Goal: Task Accomplishment & Management: Use online tool/utility

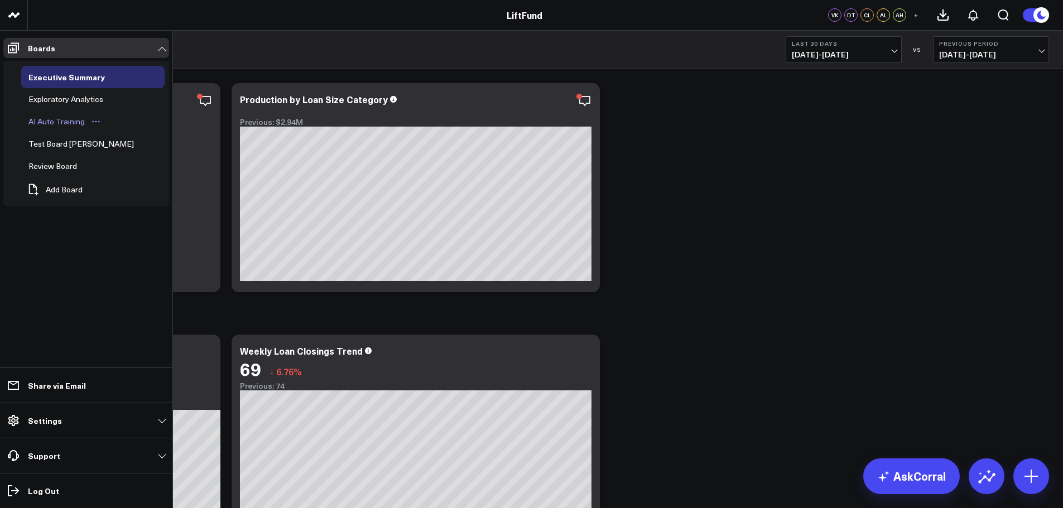
click at [52, 122] on div "AI Auto Training" at bounding box center [57, 121] width 62 height 13
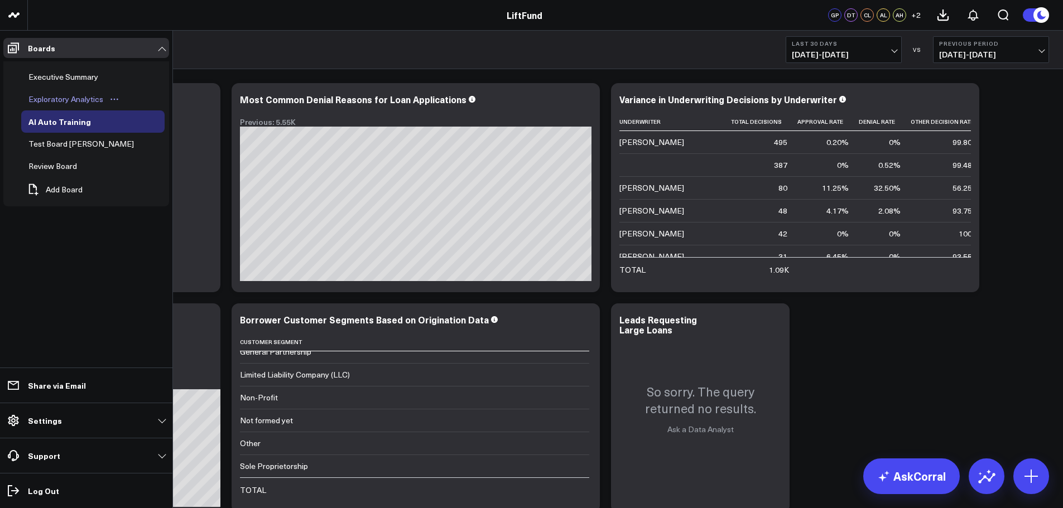
click at [66, 100] on div "Exploratory Analytics" at bounding box center [66, 99] width 80 height 13
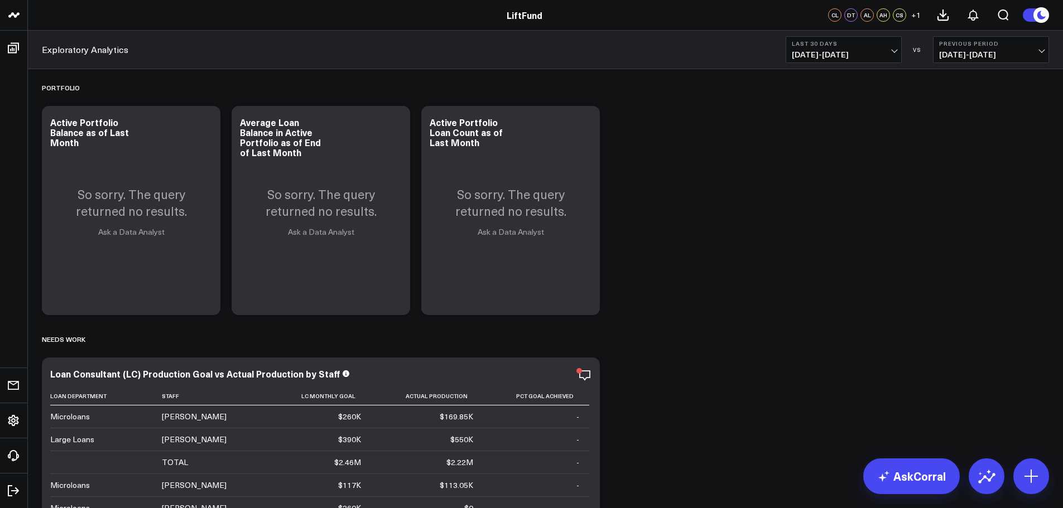
click at [544, 50] on span "[DATE] - [DATE]" at bounding box center [844, 54] width 104 height 9
click at [544, 229] on link "Last Month" at bounding box center [843, 225] width 115 height 21
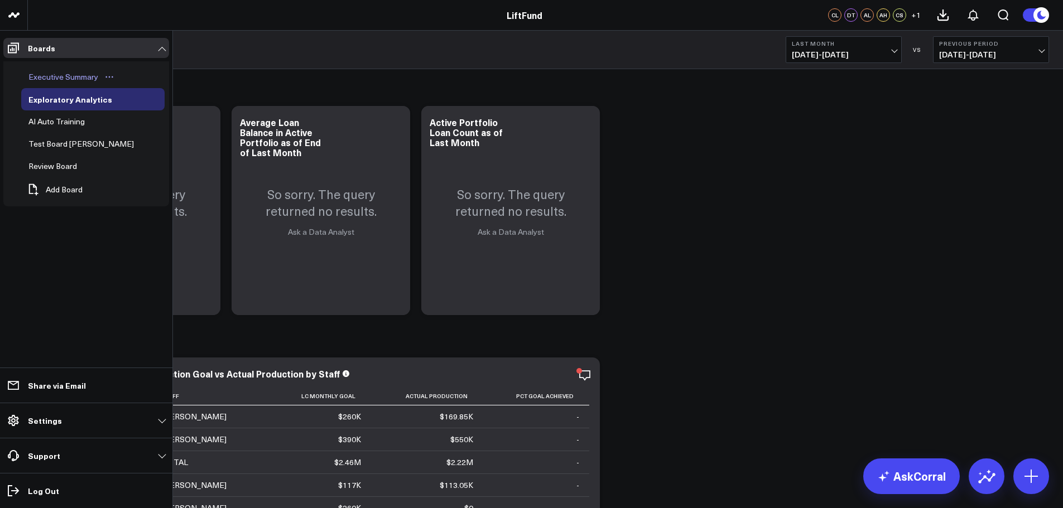
click at [58, 79] on div "Executive Summary" at bounding box center [63, 76] width 75 height 13
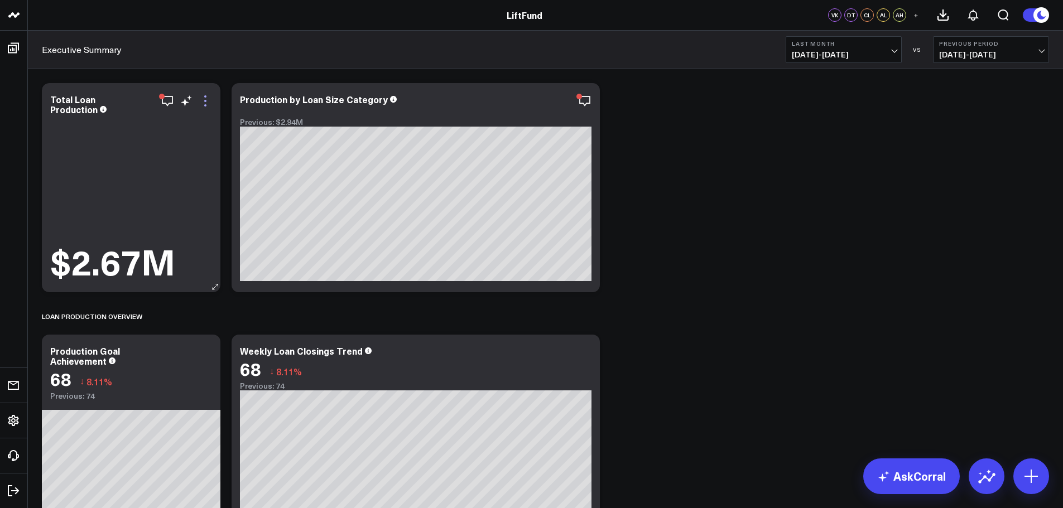
click at [204, 105] on icon at bounding box center [205, 105] width 2 height 2
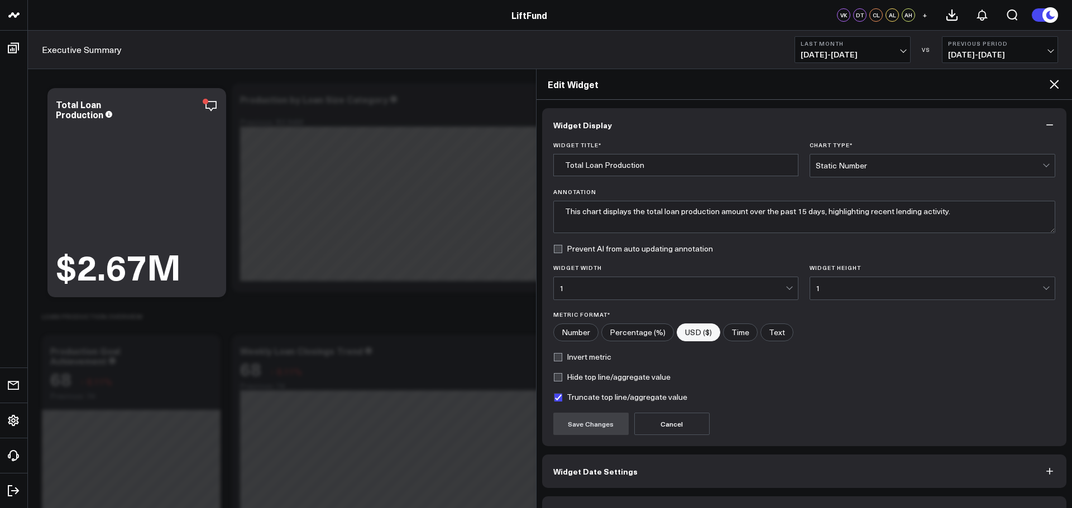
click at [544, 285] on span "Widget Date Settings" at bounding box center [595, 471] width 84 height 9
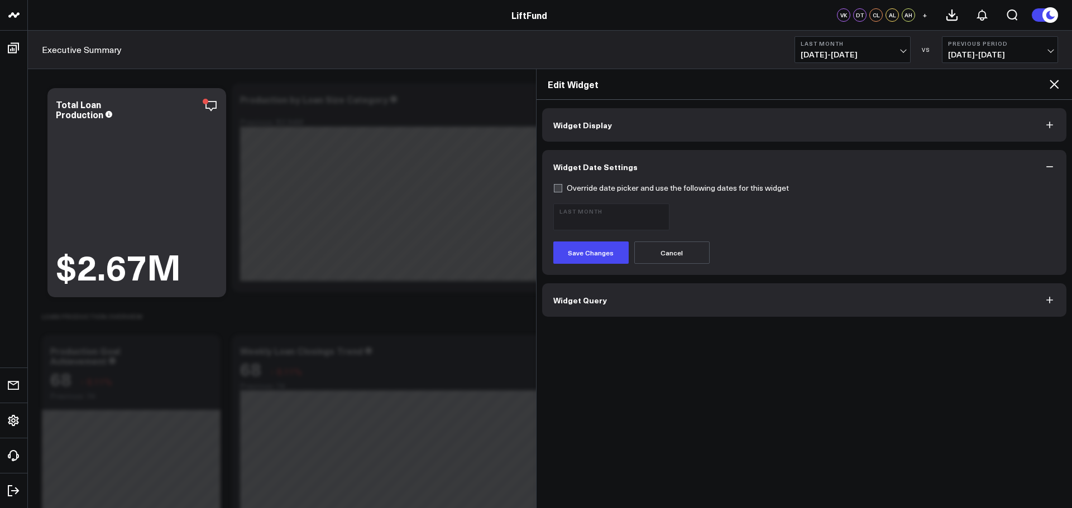
click at [544, 285] on button "Widget Query" at bounding box center [804, 300] width 525 height 33
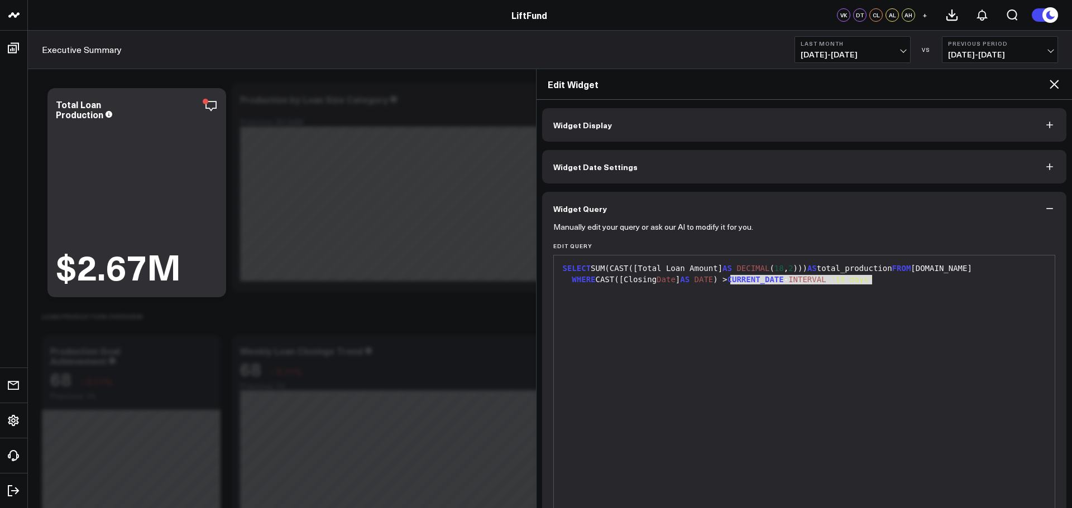
drag, startPoint x: 731, startPoint y: 279, endPoint x: 874, endPoint y: 280, distance: 142.9
click at [544, 280] on div "WHERE CAST([Closing Date ] AS DATE ) > CURRENT_DATE - INTERVAL '15 days'" at bounding box center [804, 280] width 490 height 11
copy div "CURRENT_DATE - INTERVAL '15 days'"
click at [544, 78] on icon at bounding box center [1053, 84] width 13 height 13
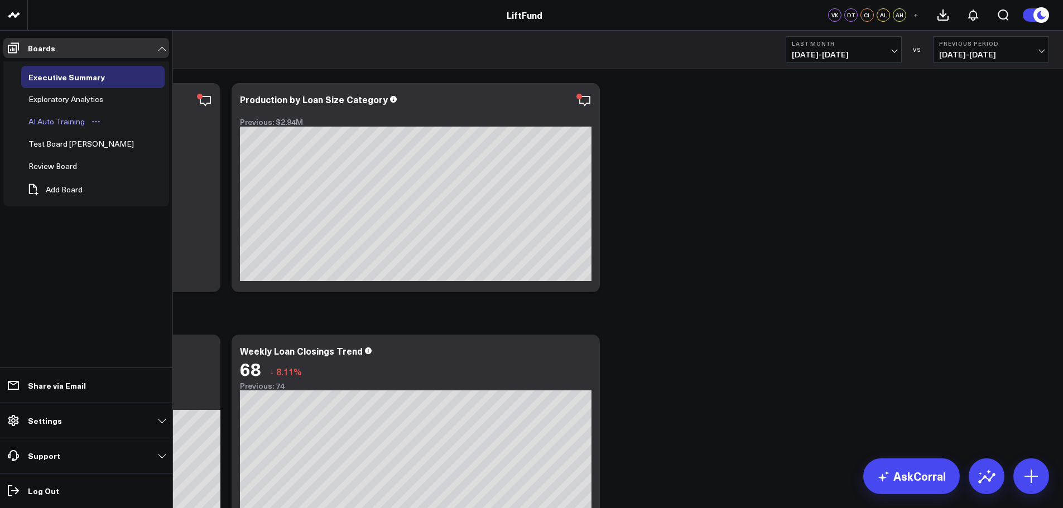
click at [56, 122] on div "AI Auto Training" at bounding box center [57, 121] width 62 height 13
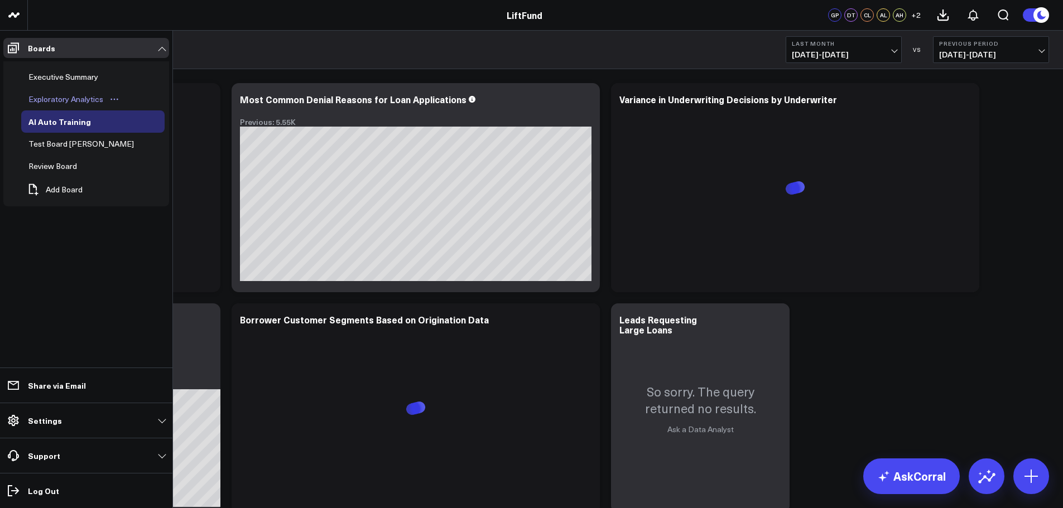
click at [50, 99] on div "Exploratory Analytics" at bounding box center [66, 99] width 80 height 13
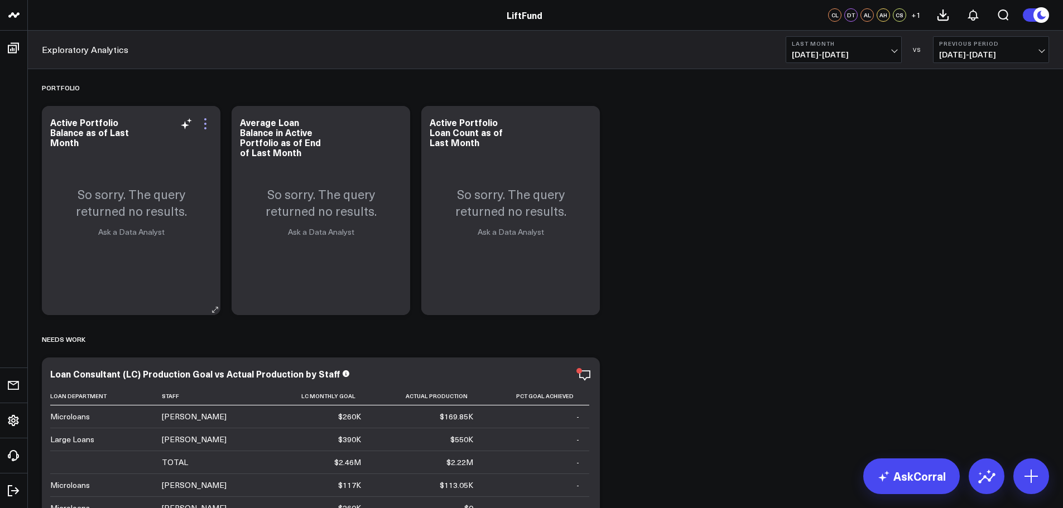
click at [205, 124] on icon at bounding box center [205, 124] width 2 height 2
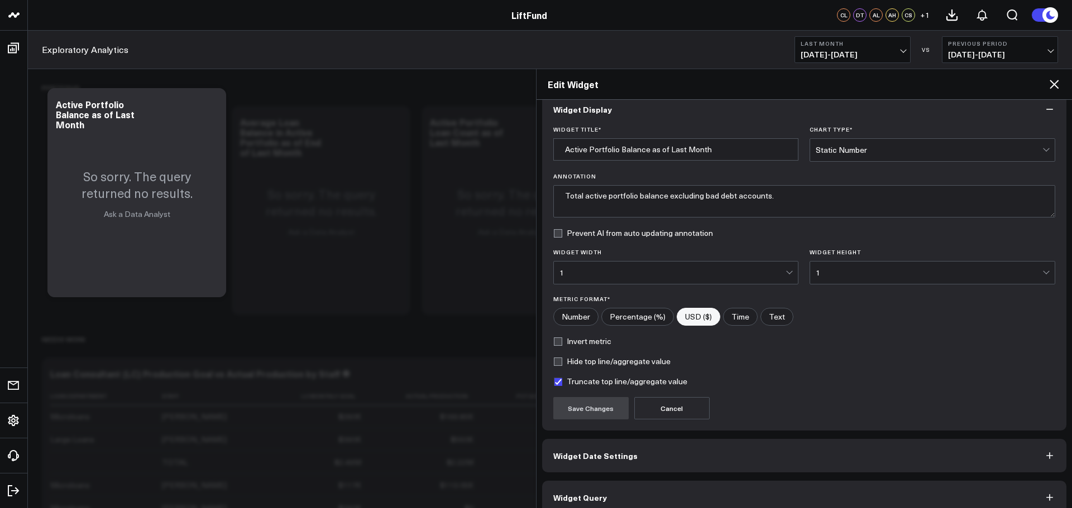
scroll to position [30, 0]
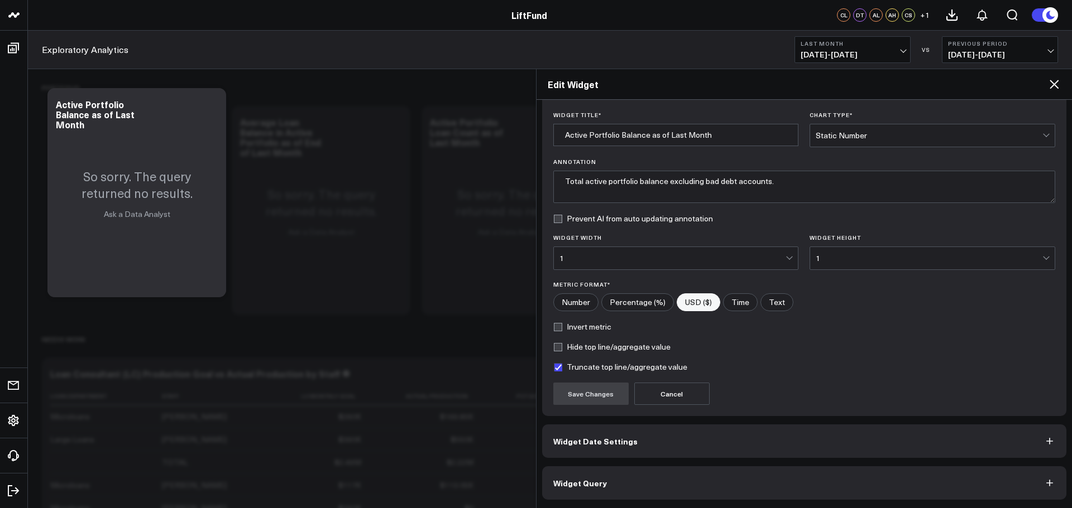
click at [544, 285] on button "Widget Query" at bounding box center [804, 483] width 525 height 33
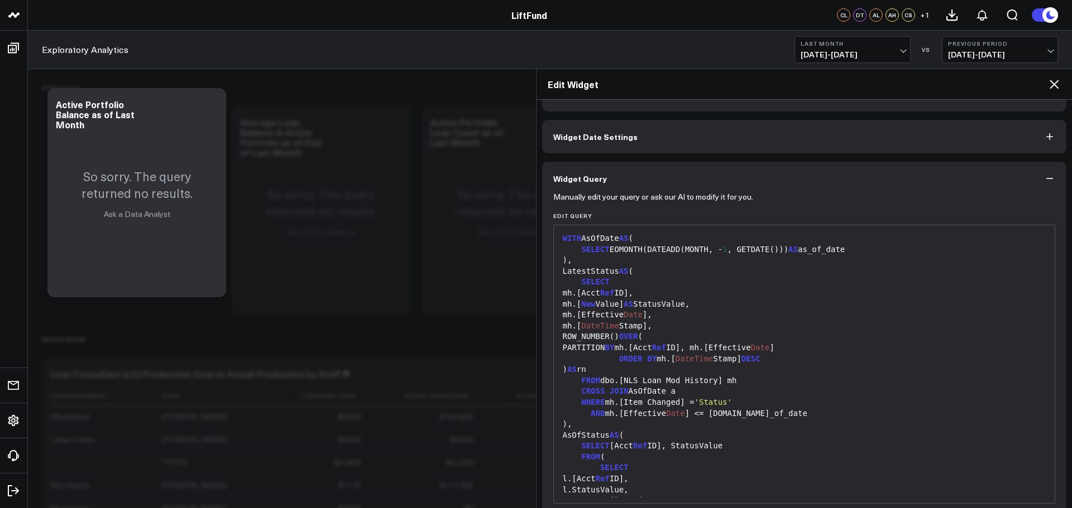
click at [544, 87] on icon at bounding box center [1053, 84] width 13 height 13
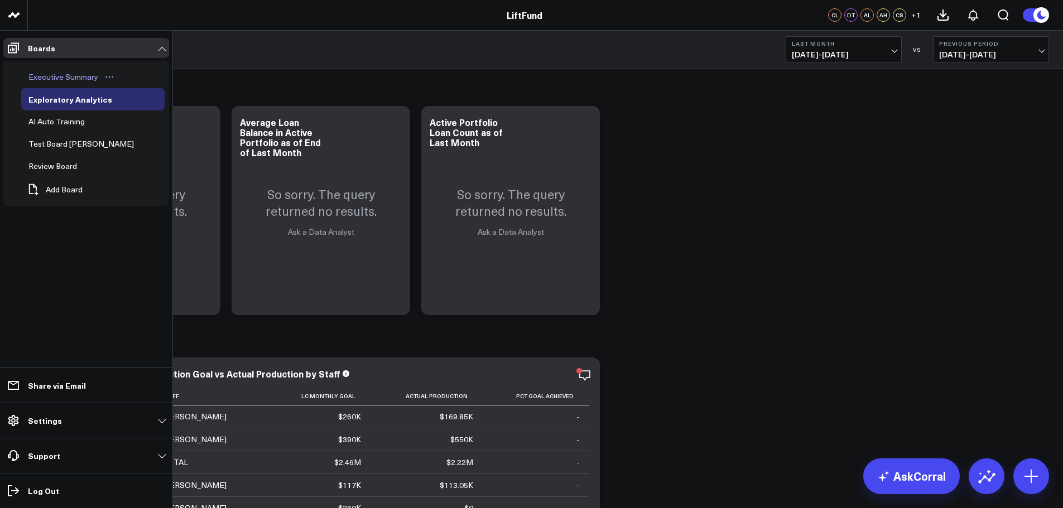
click at [51, 76] on div "Executive Summary" at bounding box center [63, 76] width 75 height 13
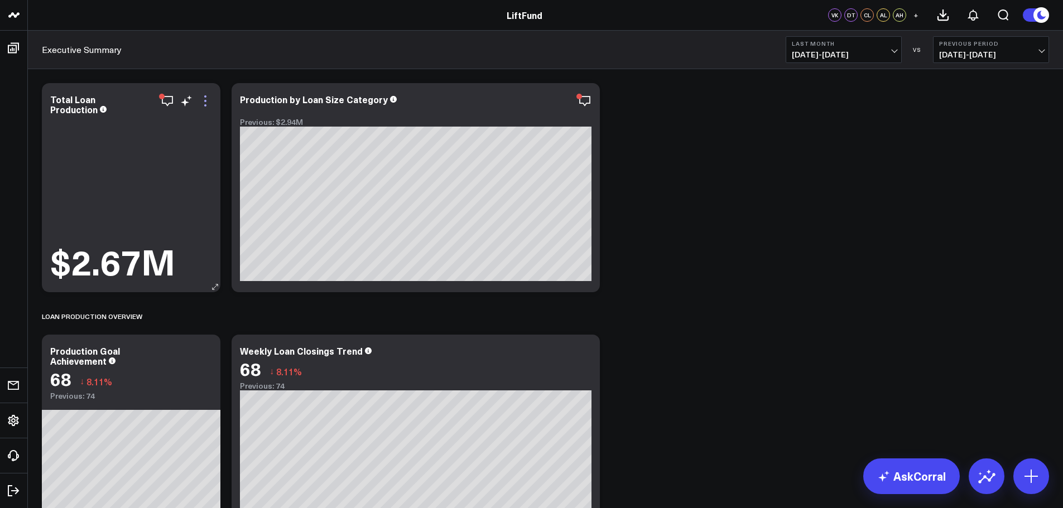
click at [207, 105] on icon at bounding box center [205, 105] width 2 height 2
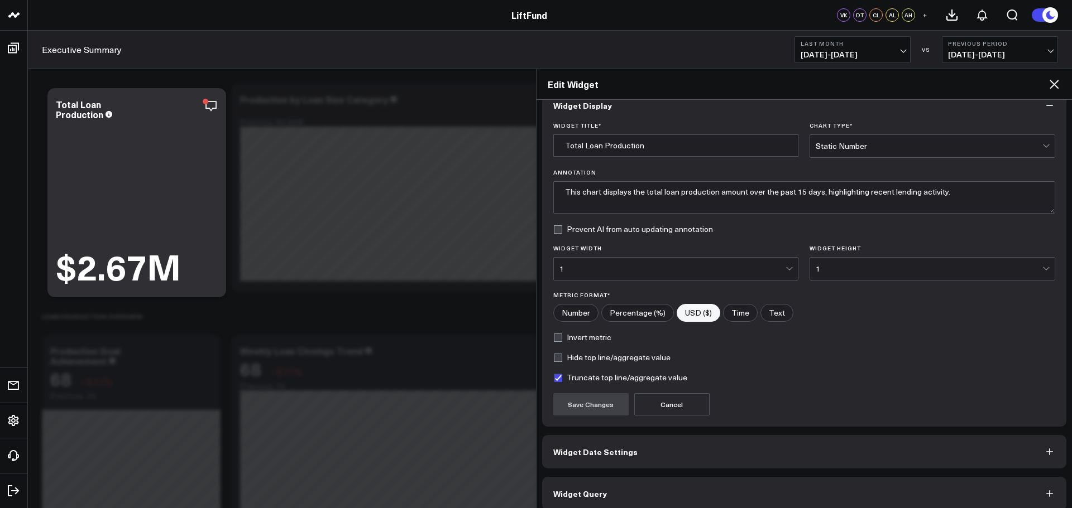
scroll to position [30, 0]
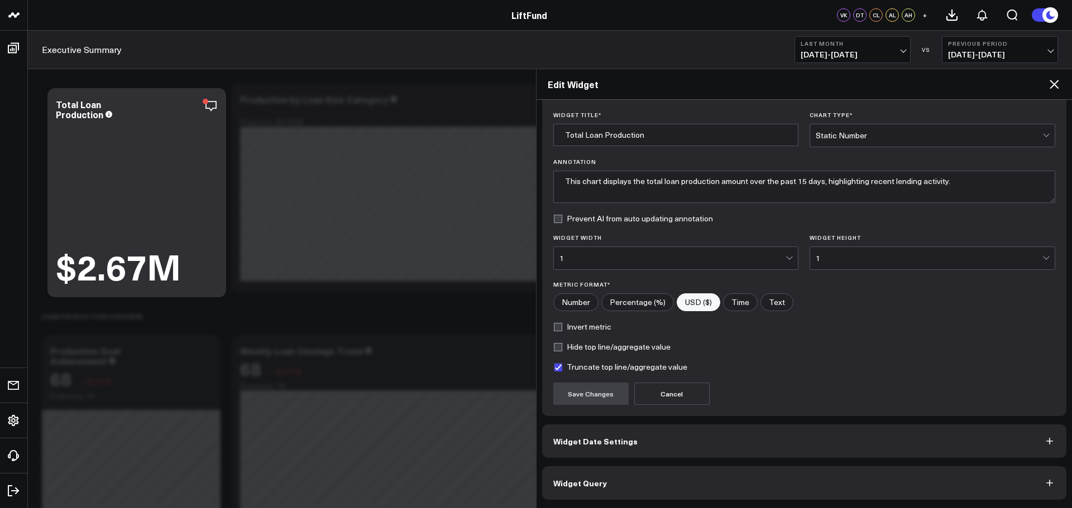
click at [544, 285] on button "Widget Query" at bounding box center [804, 483] width 525 height 33
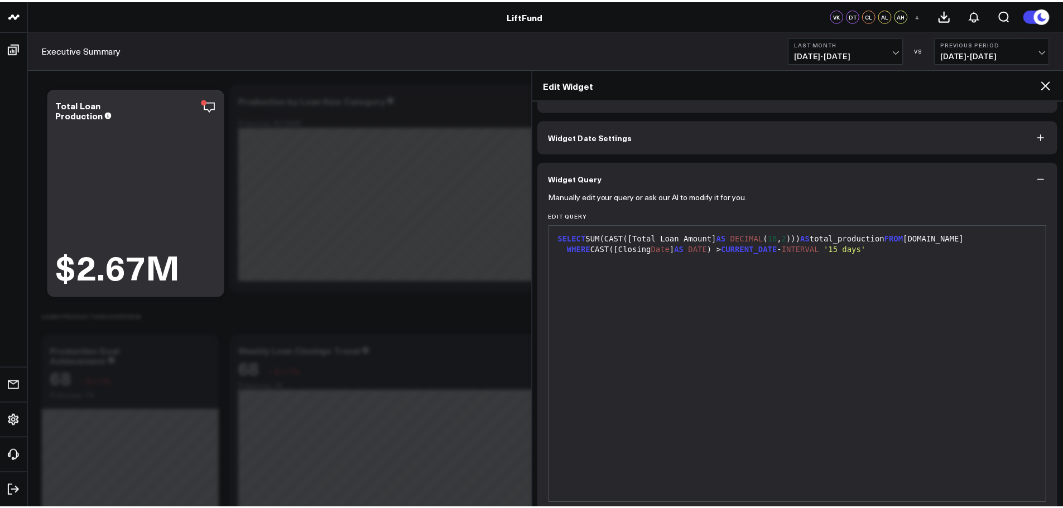
scroll to position [0, 0]
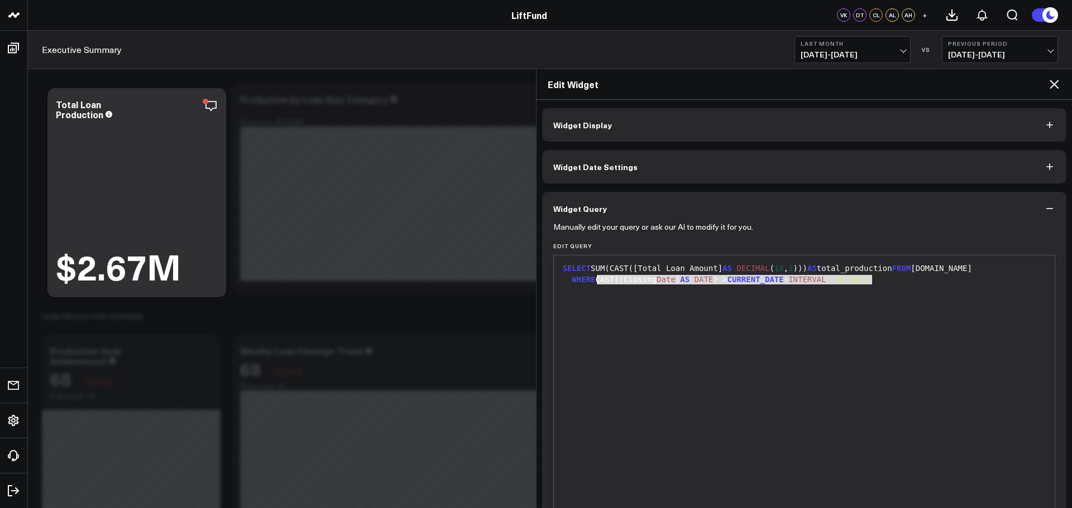
drag, startPoint x: 596, startPoint y: 280, endPoint x: 886, endPoint y: 275, distance: 289.7
click at [544, 275] on div "WHERE CAST([Closing Date ] AS DATE ) > CURRENT_DATE - INTERVAL '15 days'" at bounding box center [804, 280] width 490 height 11
copy div "CAST([Closing Date ] AS DATE ) > CURRENT_DATE - INTERVAL '15 days'"
click at [544, 85] on icon at bounding box center [1053, 84] width 13 height 13
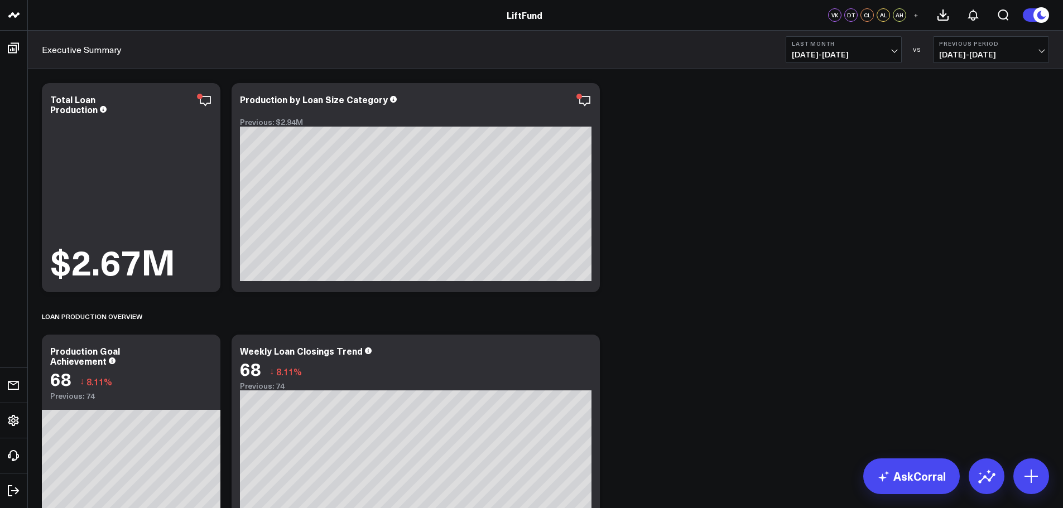
click at [544, 50] on button "Last Month [DATE] - [DATE]" at bounding box center [844, 49] width 116 height 27
click at [544, 285] on link "Custom Dates" at bounding box center [843, 356] width 115 height 21
select select "9"
select select "2025"
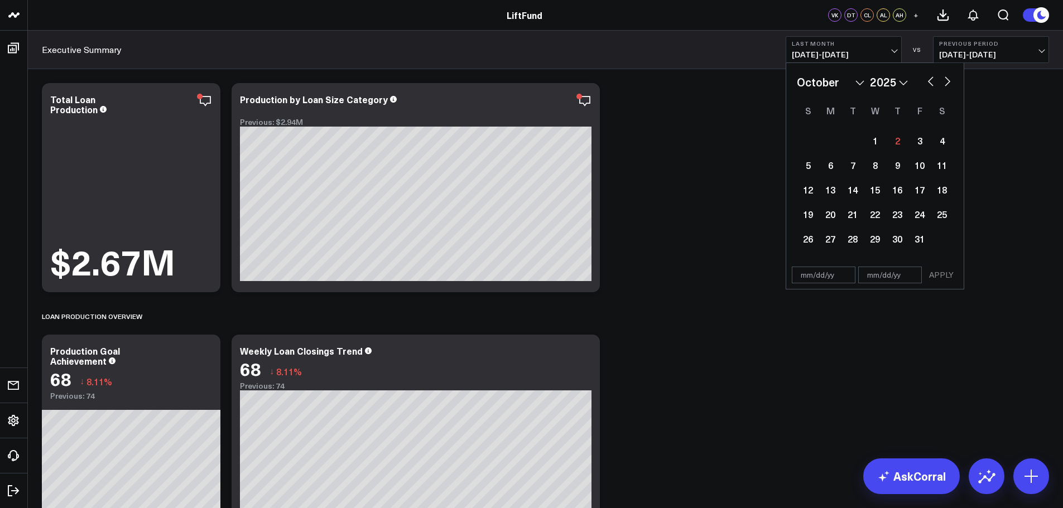
click at [544, 83] on select "January February March April May June July August September October November De…" at bounding box center [831, 82] width 68 height 17
select select "7"
select select "2025"
click at [544, 138] on div "1" at bounding box center [920, 140] width 22 height 22
type input "[DATE]"
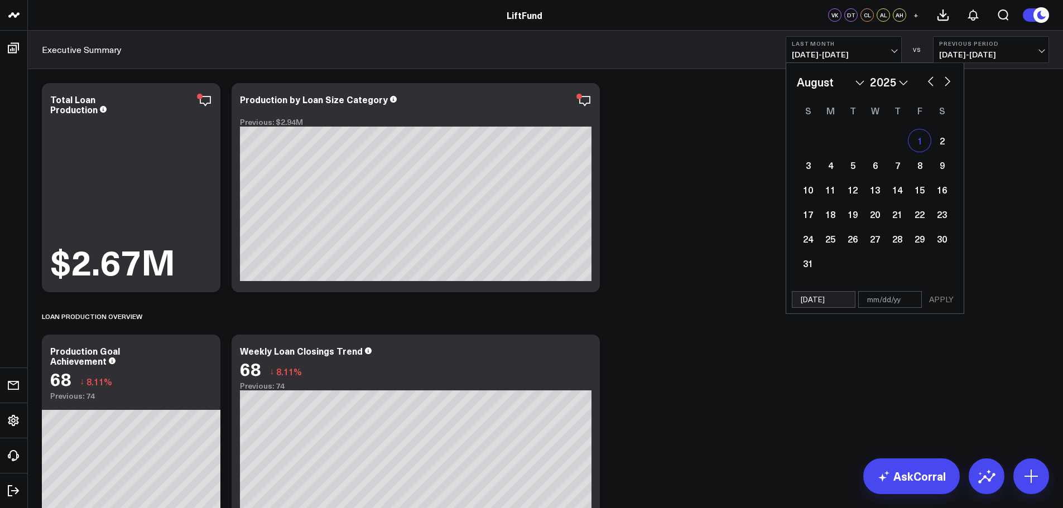
select select "7"
select select "2025"
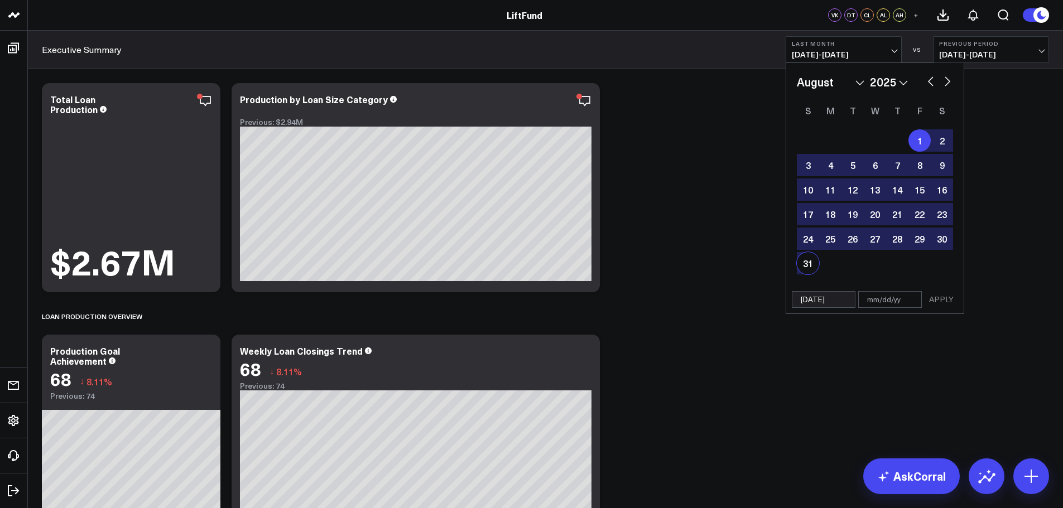
click at [544, 263] on div "31" at bounding box center [808, 263] width 22 height 22
type input "[DATE]"
select select "7"
select select "2025"
click at [544, 285] on button "APPLY" at bounding box center [941, 299] width 33 height 17
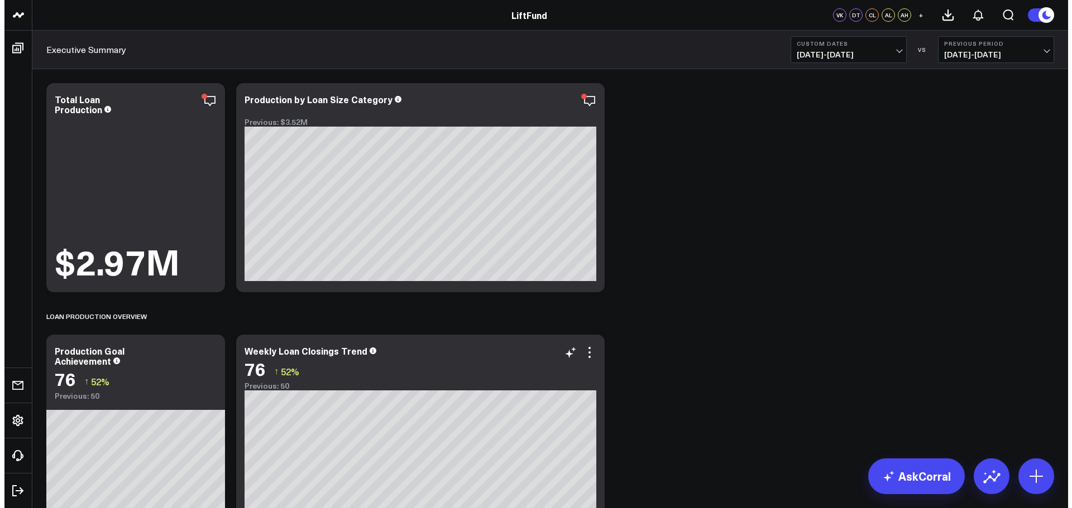
scroll to position [112, 0]
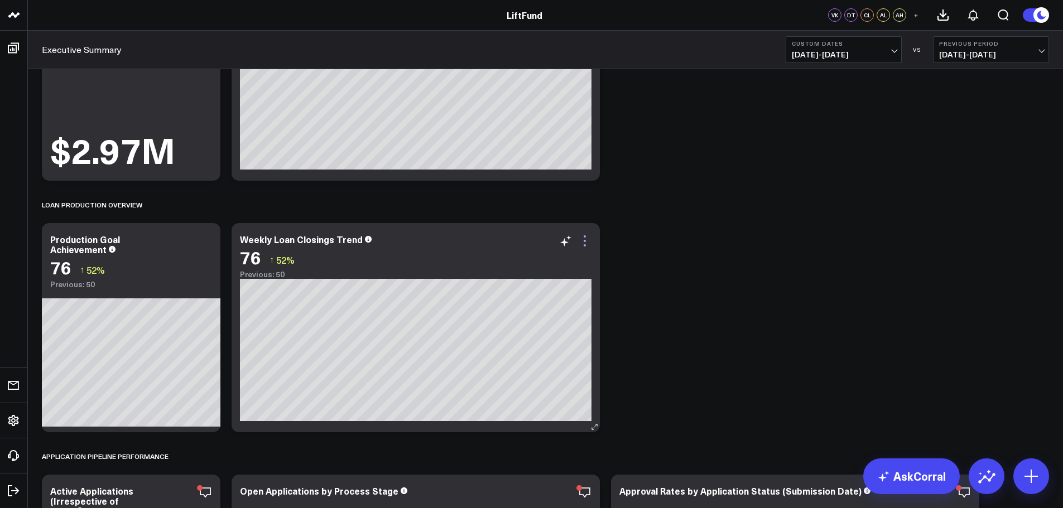
click at [544, 247] on icon at bounding box center [584, 240] width 13 height 13
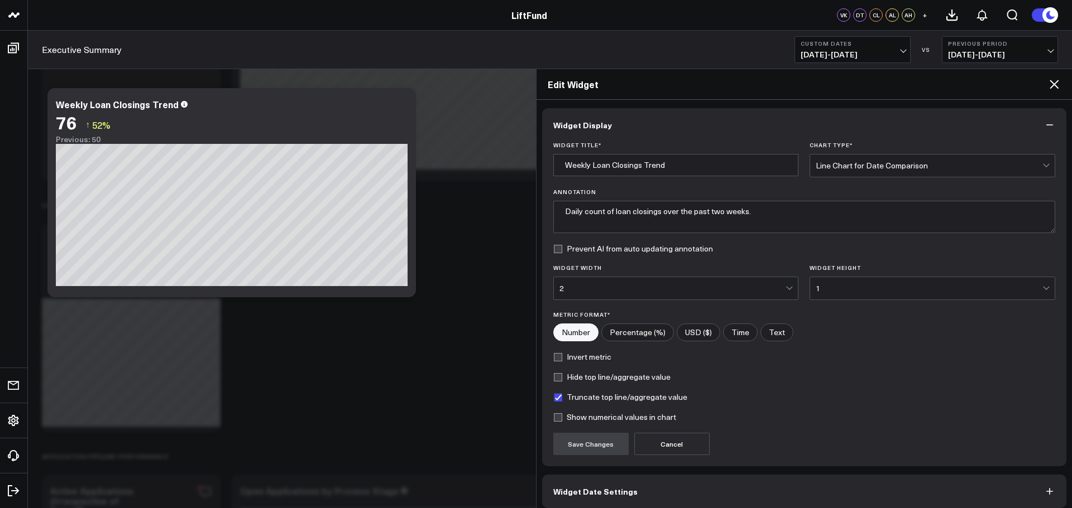
scroll to position [50, 0]
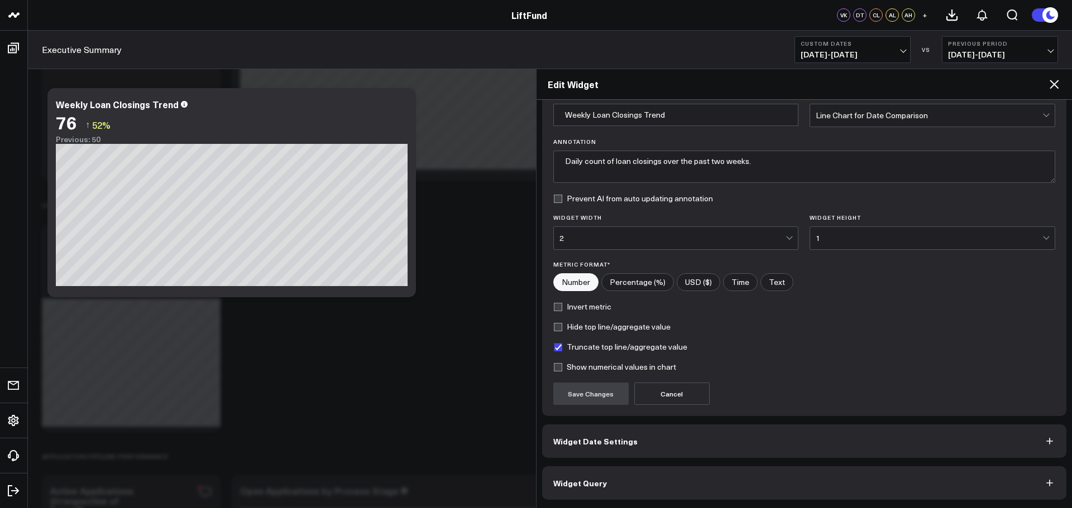
click at [544, 285] on button "Widget Query" at bounding box center [804, 483] width 525 height 33
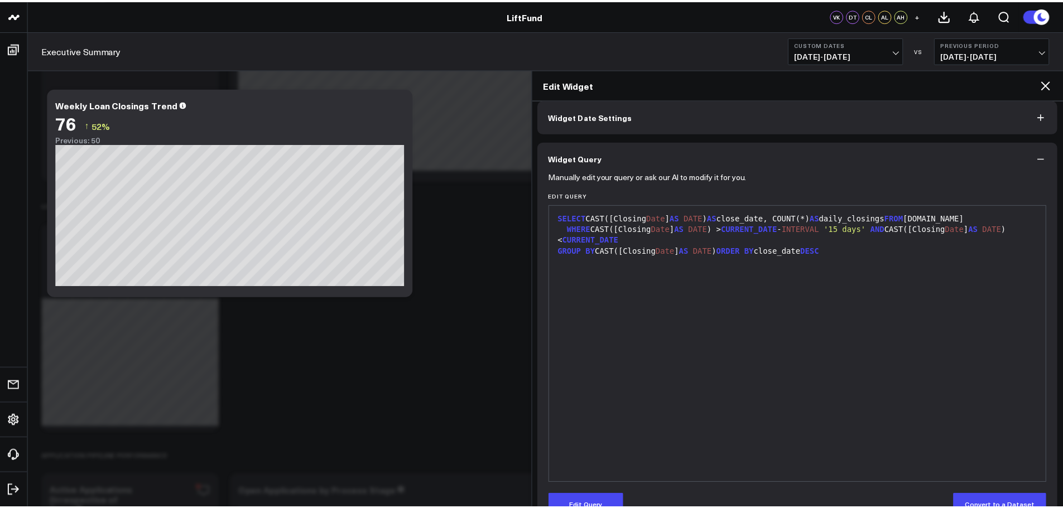
scroll to position [0, 0]
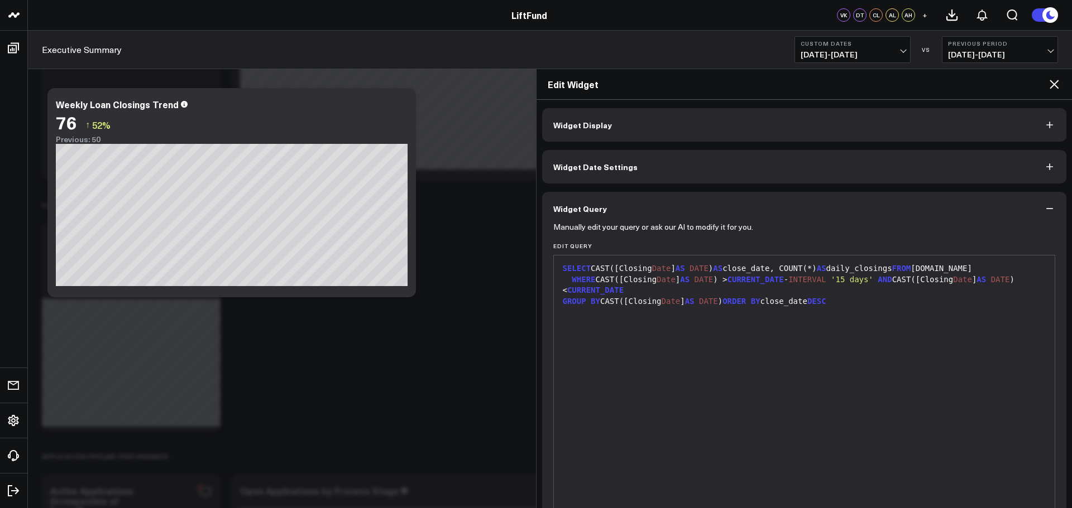
click at [544, 88] on icon at bounding box center [1053, 84] width 9 height 9
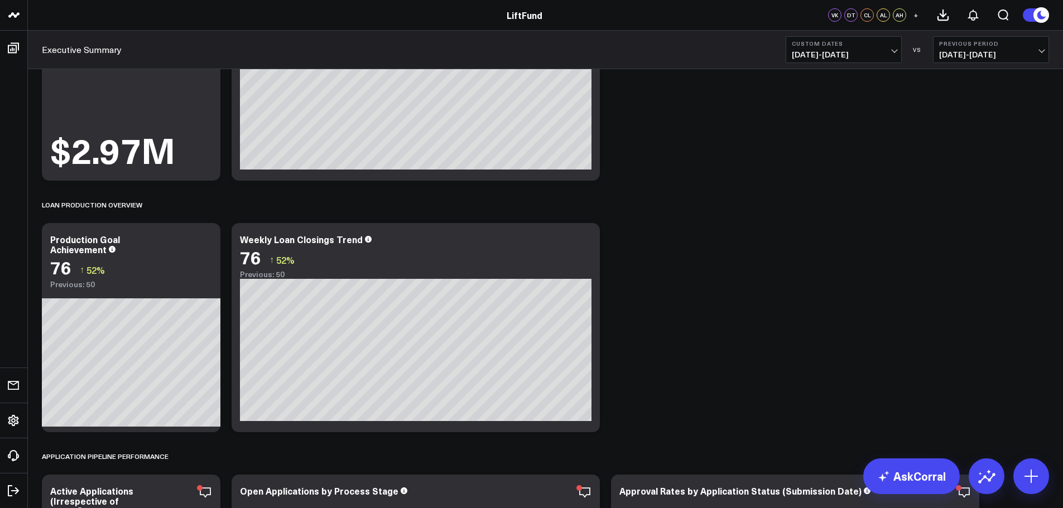
click at [544, 49] on button "Custom Dates [DATE] - [DATE]" at bounding box center [844, 49] width 116 height 27
click at [544, 285] on link "Custom Dates" at bounding box center [843, 356] width 115 height 21
select select "9"
select select "2025"
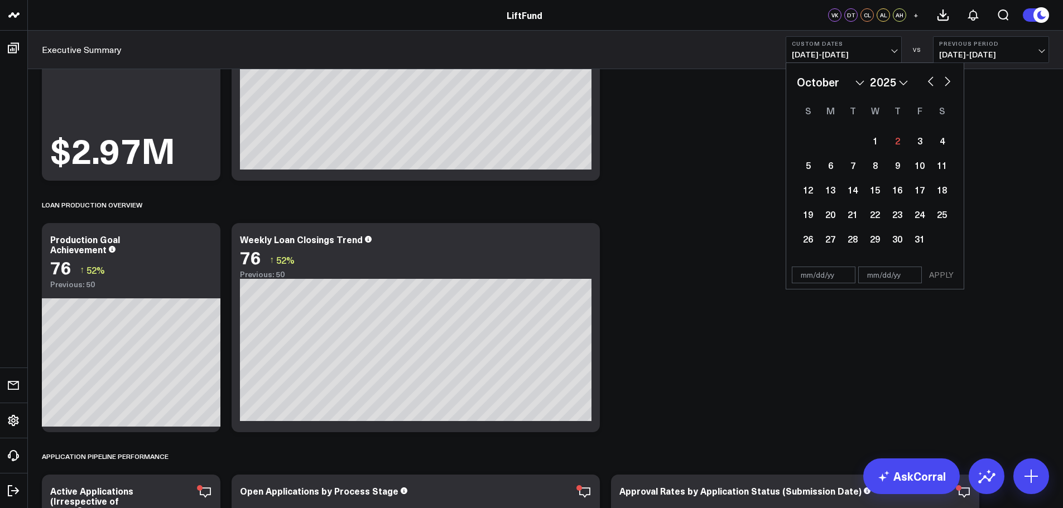
click at [544, 84] on select "January February March April May June July August September October November De…" at bounding box center [831, 82] width 68 height 17
select select "5"
select select "2025"
click at [544, 140] on div "1" at bounding box center [808, 140] width 22 height 22
type input "[DATE]"
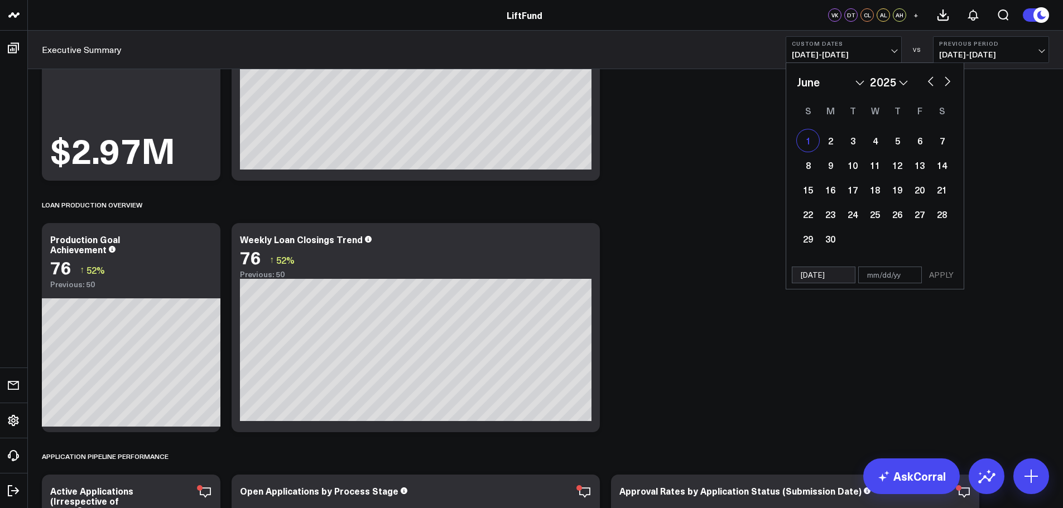
select select "5"
select select "2025"
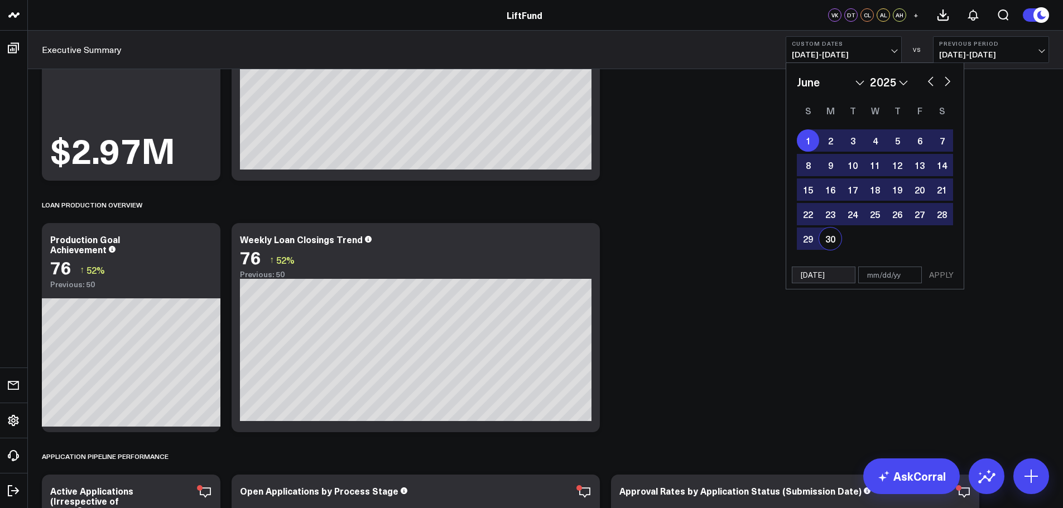
click at [544, 241] on div "30" at bounding box center [830, 239] width 22 height 22
type input "[DATE]"
select select "5"
select select "2025"
click at [544, 272] on button "APPLY" at bounding box center [941, 275] width 33 height 17
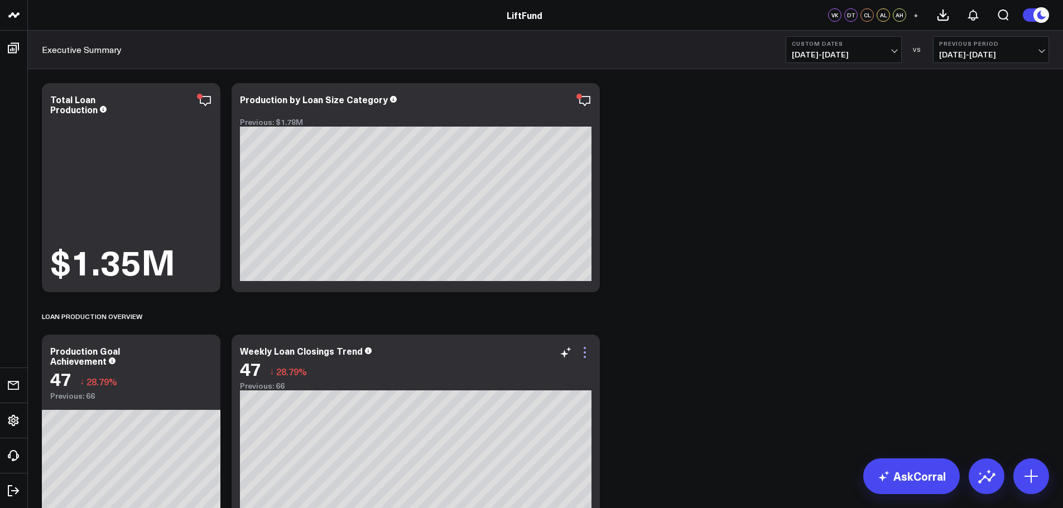
click at [544, 285] on icon at bounding box center [584, 352] width 13 height 13
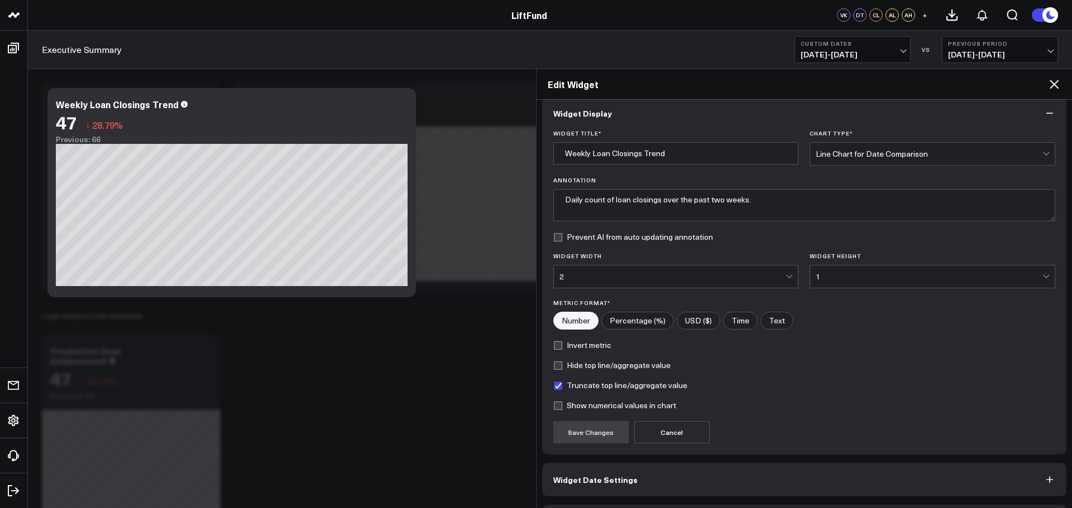
scroll to position [50, 0]
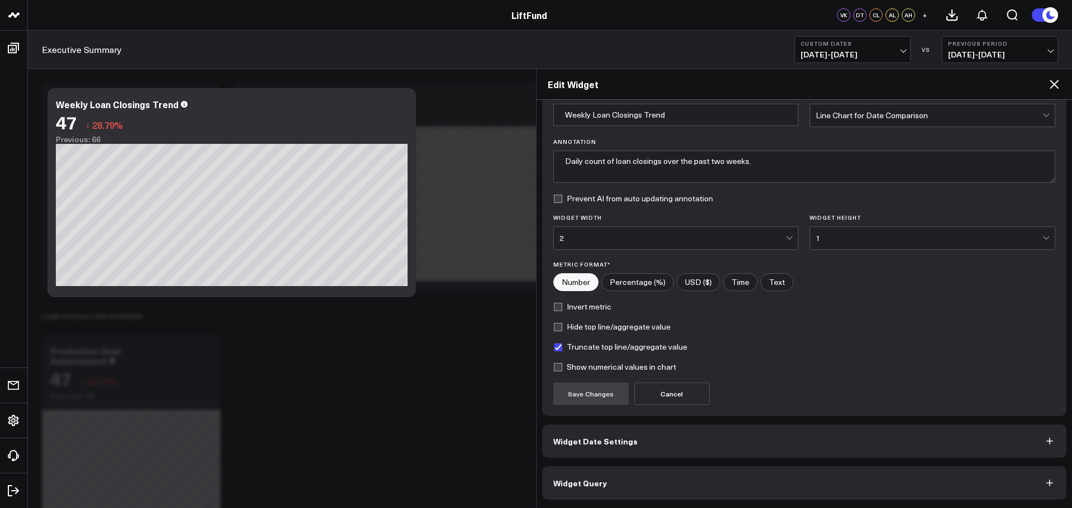
click at [544, 285] on span "Widget Query" at bounding box center [580, 483] width 54 height 9
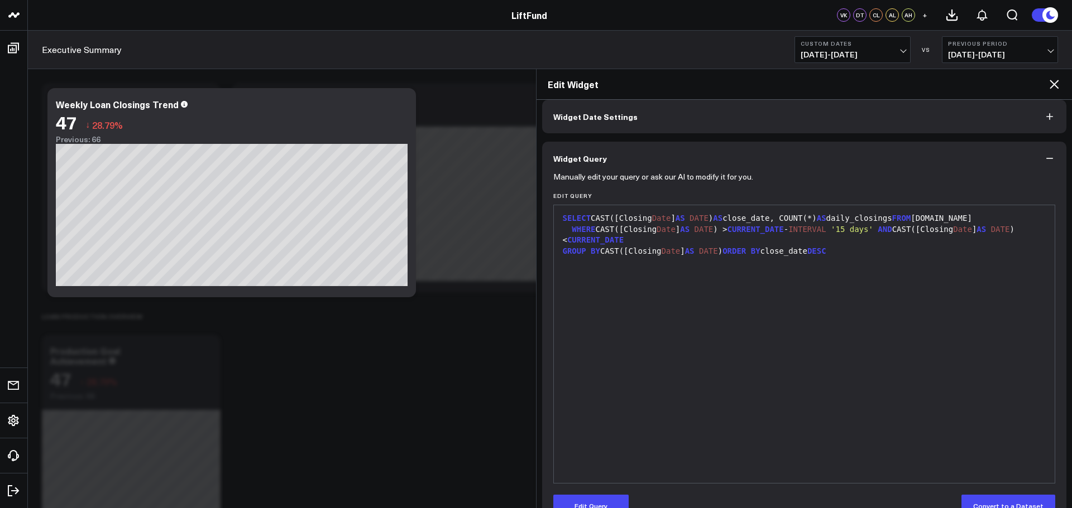
scroll to position [0, 0]
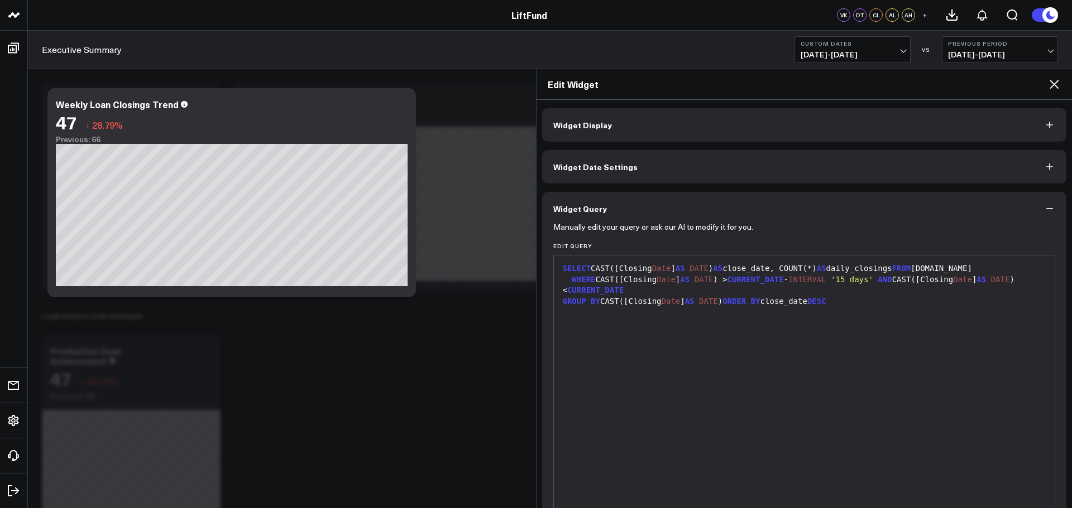
click at [544, 83] on icon at bounding box center [1053, 84] width 13 height 13
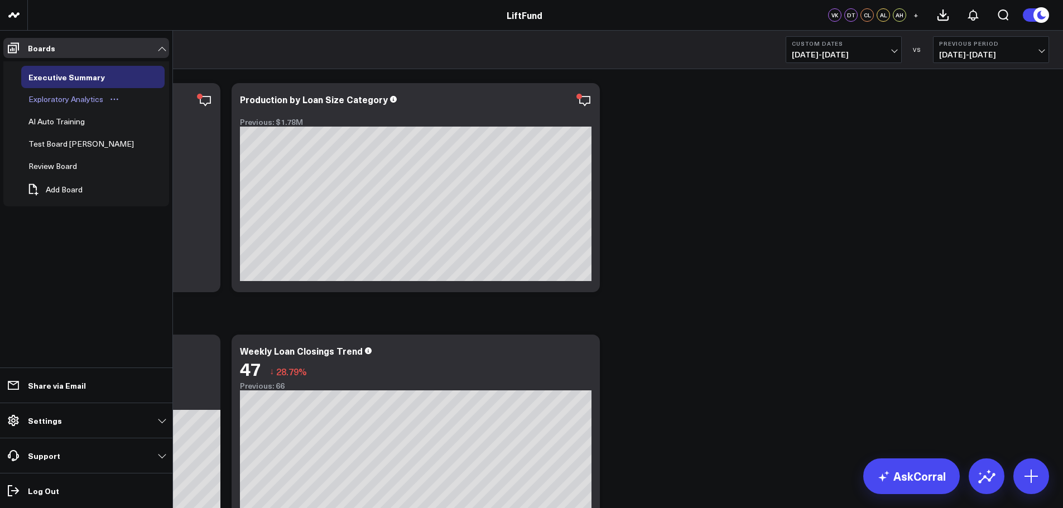
click at [57, 104] on div "Exploratory Analytics" at bounding box center [66, 99] width 80 height 13
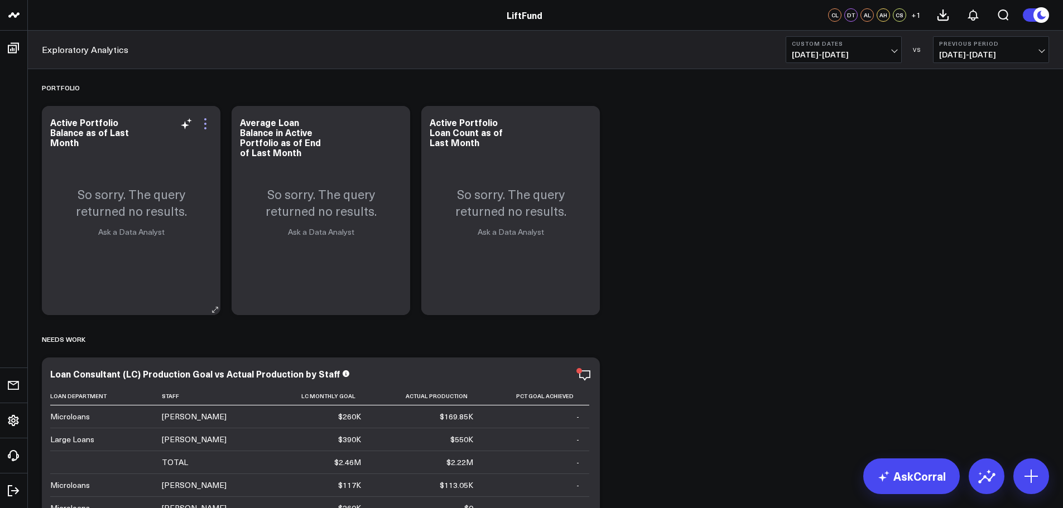
click at [208, 128] on icon at bounding box center [205, 123] width 13 height 13
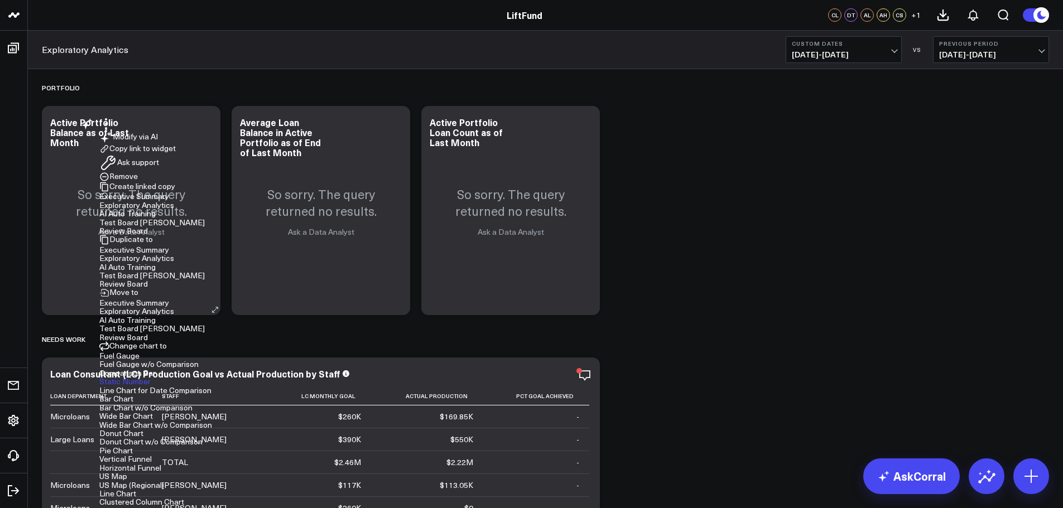
click at [174, 262] on button "Exploratory Analytics" at bounding box center [136, 259] width 75 height 8
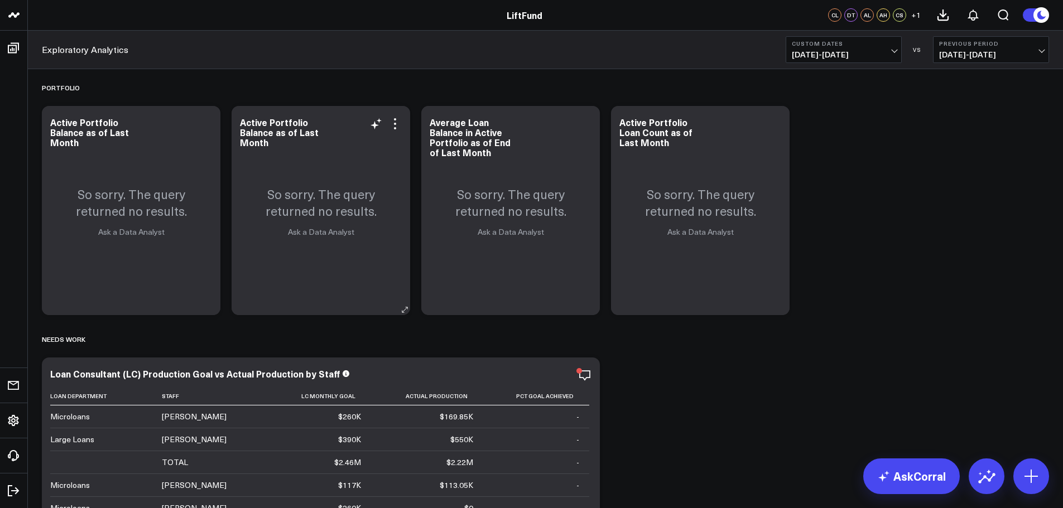
click at [339, 136] on div "Active Portfolio Balance as of Last Month" at bounding box center [321, 132] width 162 height 30
click at [399, 129] on icon at bounding box center [394, 123] width 13 height 13
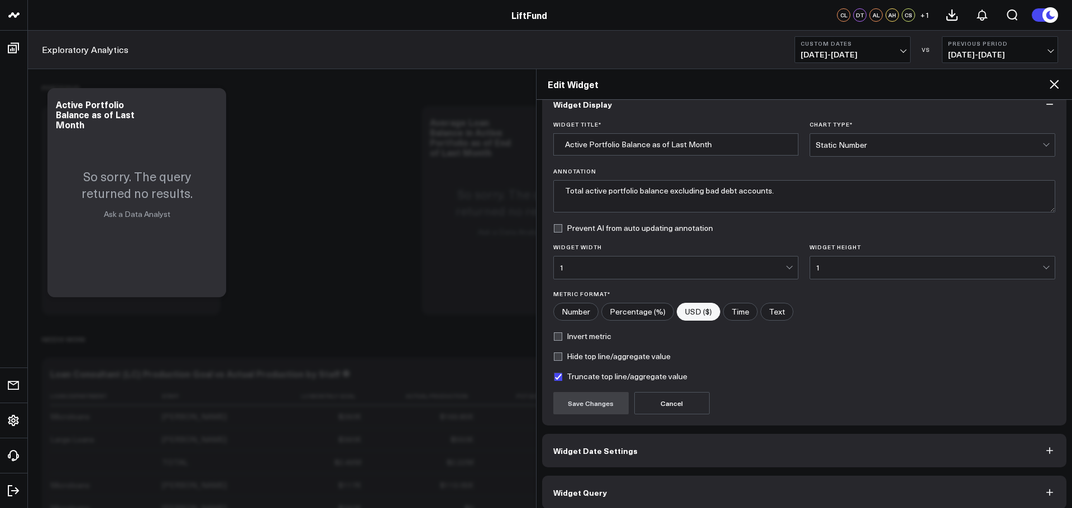
scroll to position [30, 0]
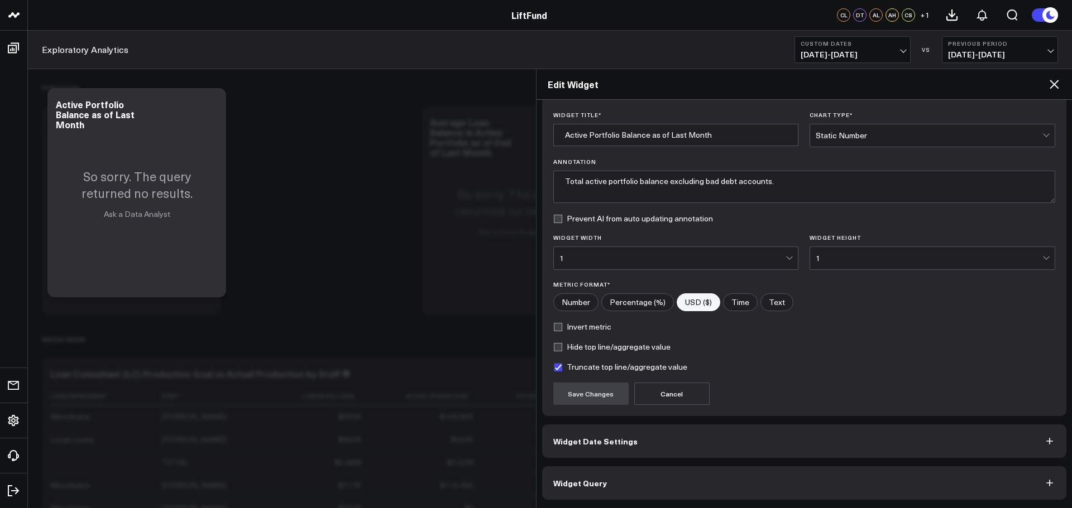
click at [544, 285] on button "Widget Query" at bounding box center [804, 483] width 525 height 33
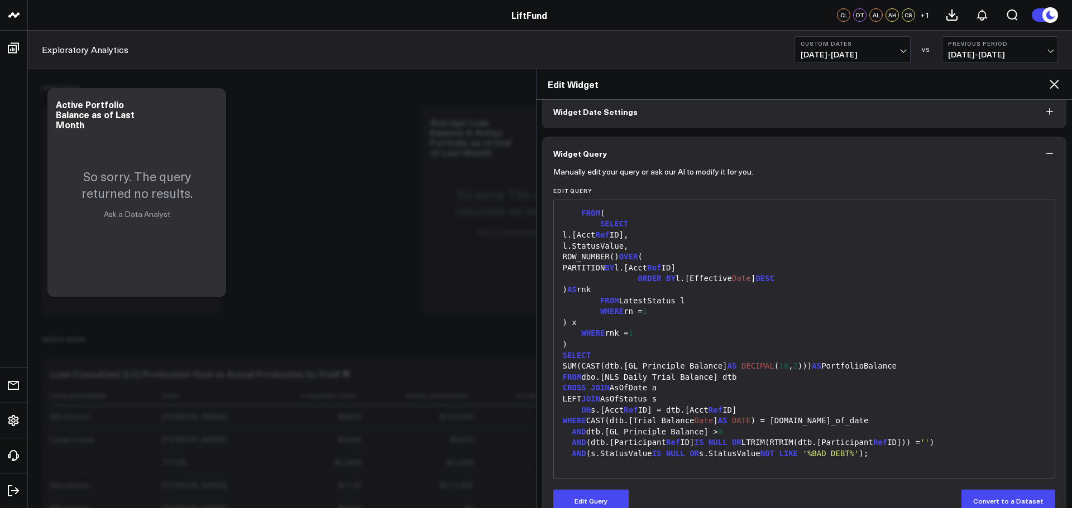
scroll to position [79, 0]
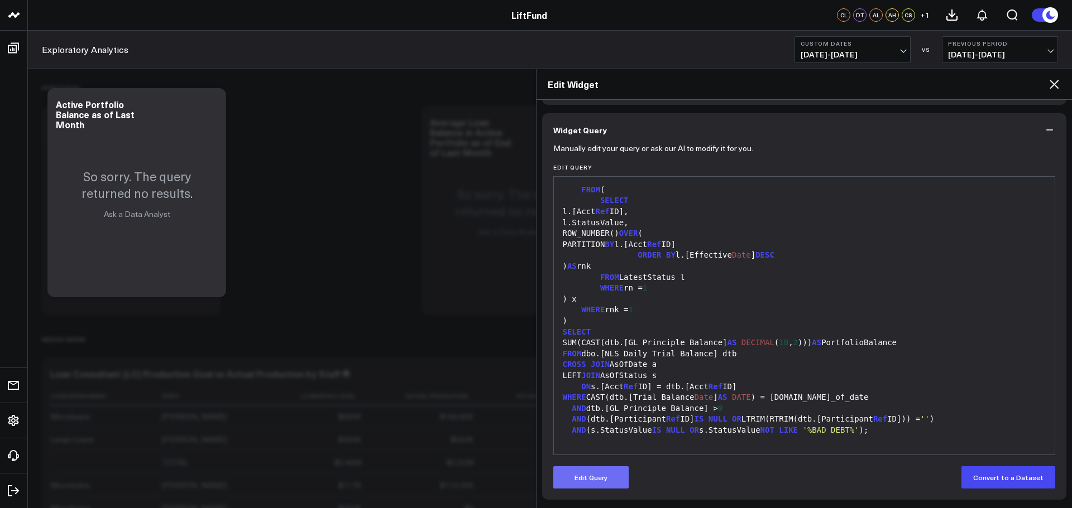
click at [544, 285] on button "Edit Query" at bounding box center [590, 478] width 75 height 22
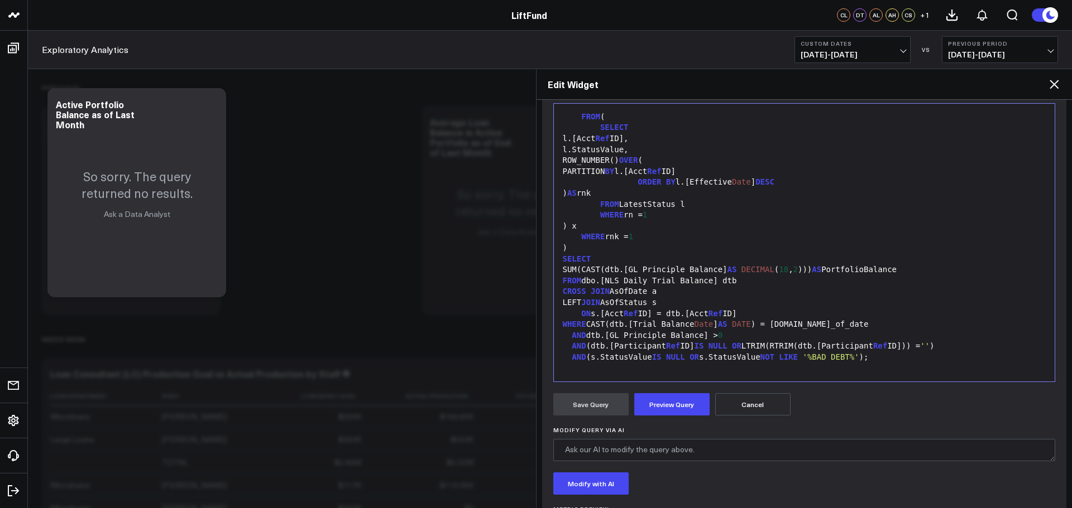
scroll to position [217, 0]
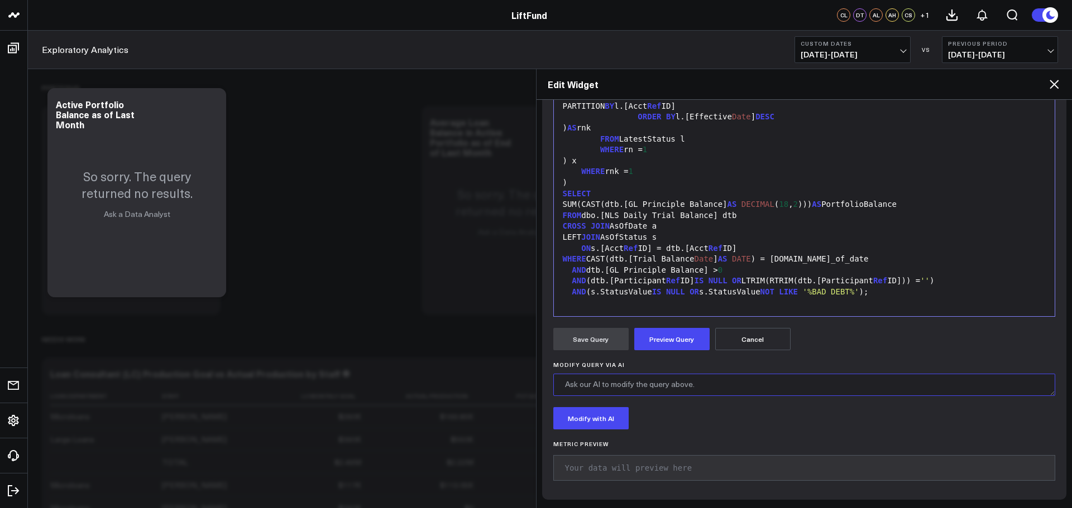
click at [544, 285] on textarea "Modify Query via AI" at bounding box center [804, 385] width 502 height 22
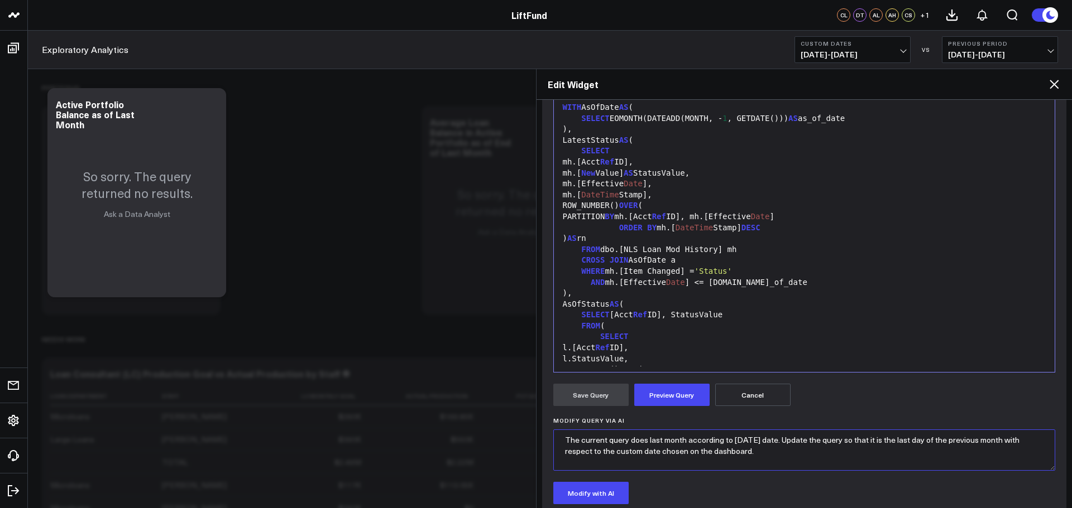
scroll to position [0, 0]
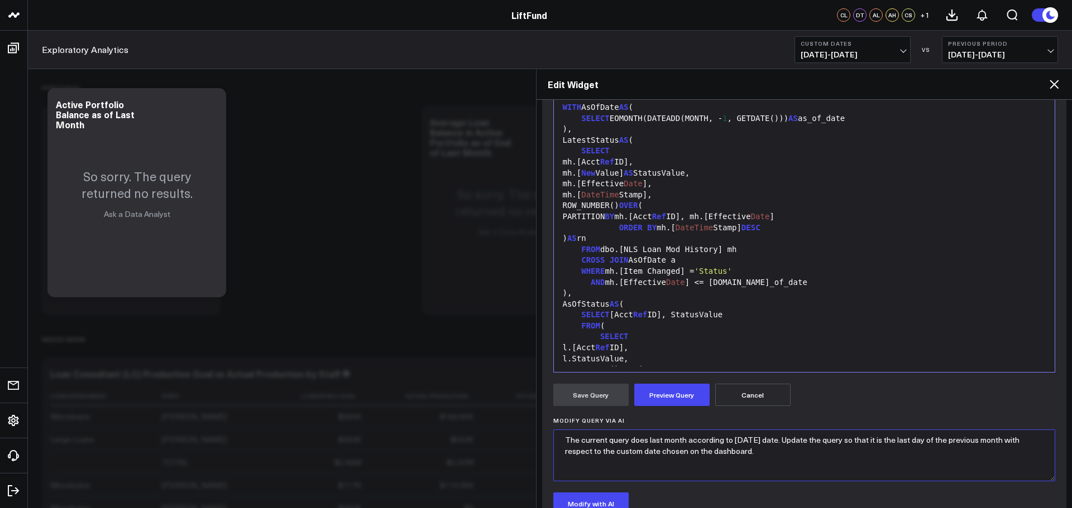
drag, startPoint x: 1046, startPoint y: 447, endPoint x: 1046, endPoint y: 477, distance: 29.6
click at [544, 285] on textarea "The current query does last month according to [DATE] date. Update the query so…" at bounding box center [804, 456] width 502 height 52
type textarea "The current query does last month according to [DATE] date. Update the query so…"
click at [544, 285] on button "Modify with AI" at bounding box center [590, 504] width 75 height 22
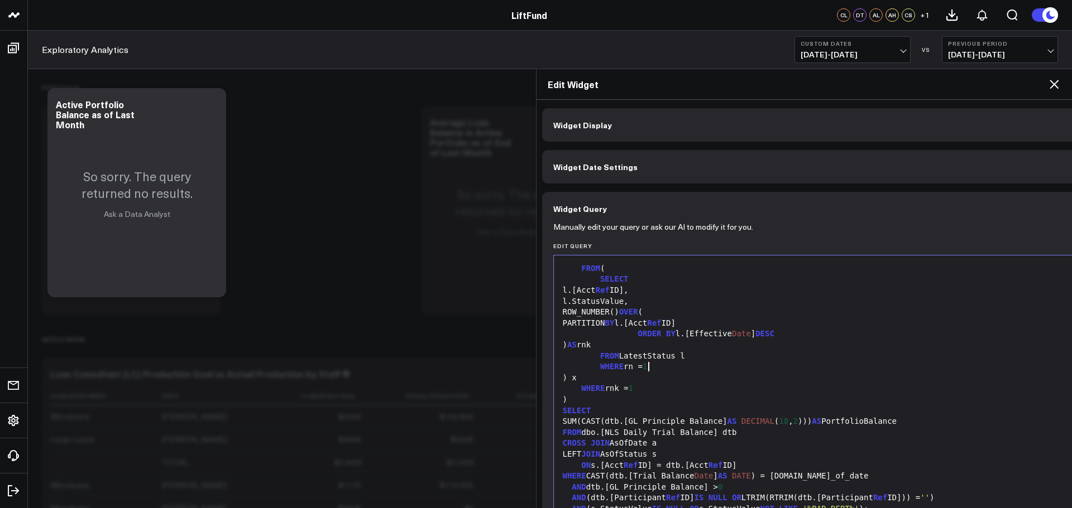
click at [544, 285] on div "WHERE rn = 1" at bounding box center [830, 367] width 543 height 11
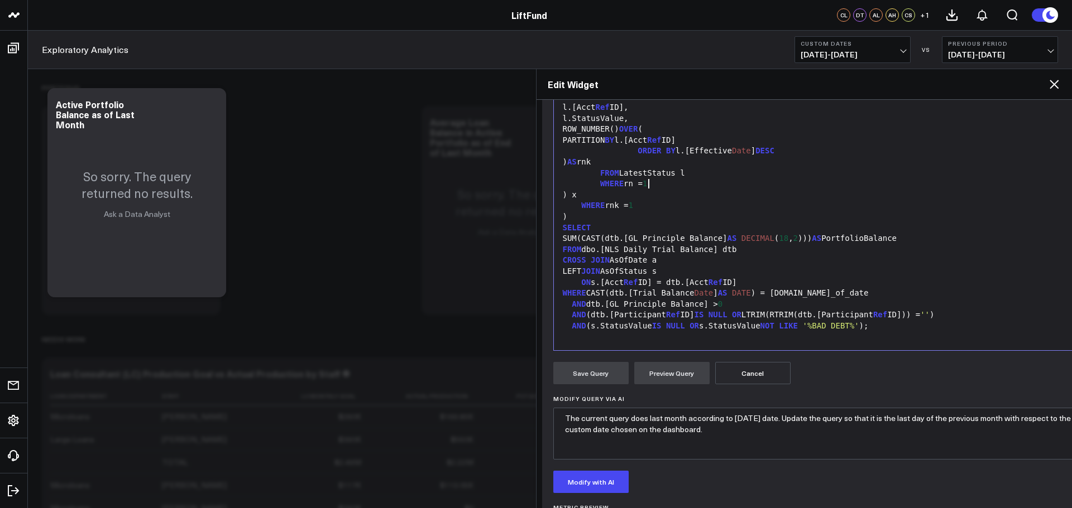
scroll to position [260, 0]
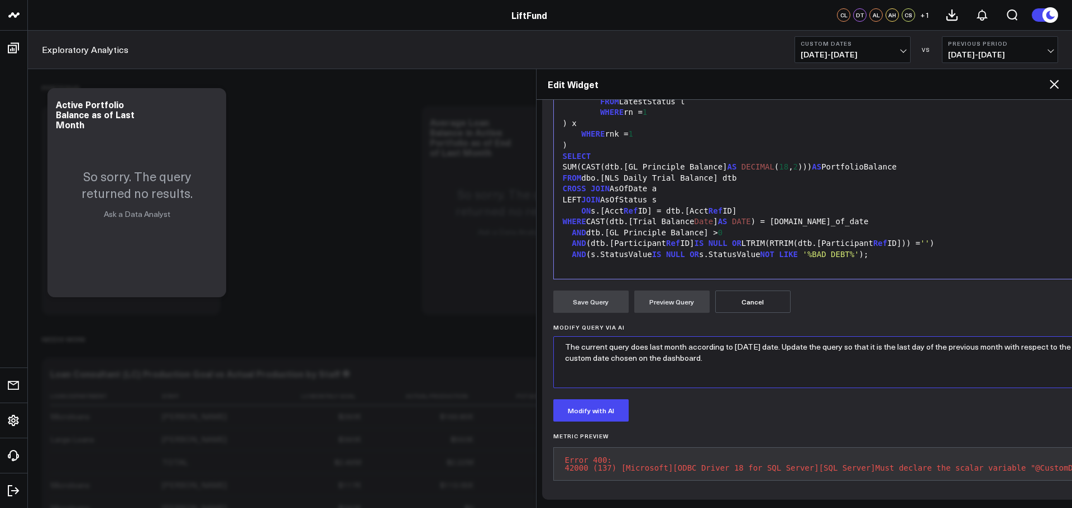
click at [544, 285] on textarea "The current query does last month according to [DATE] date. Update the query so…" at bounding box center [830, 363] width 555 height 52
drag, startPoint x: 723, startPoint y: 353, endPoint x: 554, endPoint y: 339, distance: 170.2
click at [544, 285] on textarea "The current query does last month according to [DATE] date. Update the query so…" at bounding box center [830, 363] width 555 height 52
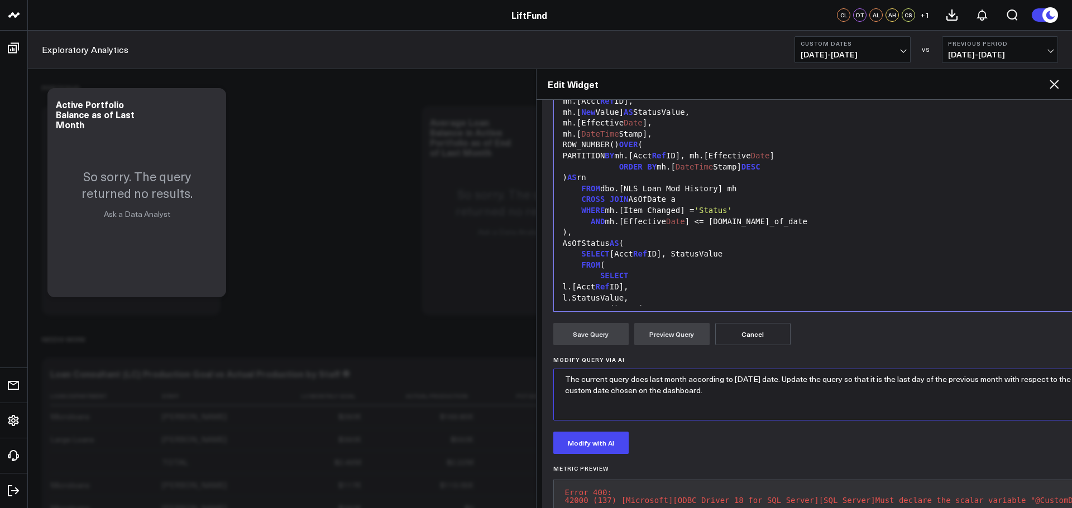
scroll to position [93, 0]
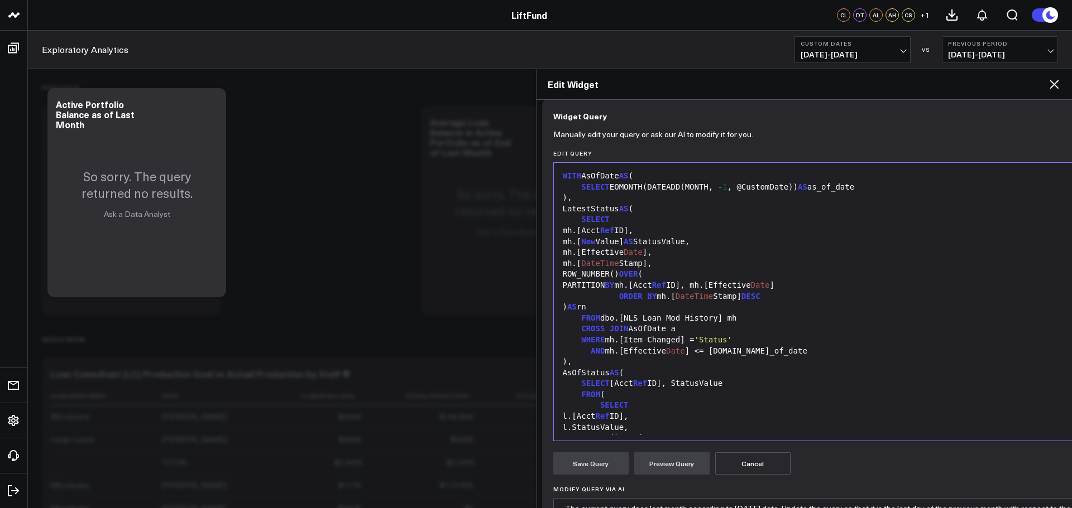
click at [544, 189] on div "SELECT EOMONTH(DATEADD(MONTH, - 1 , @CustomDate)) AS as_of_date" at bounding box center [830, 187] width 543 height 11
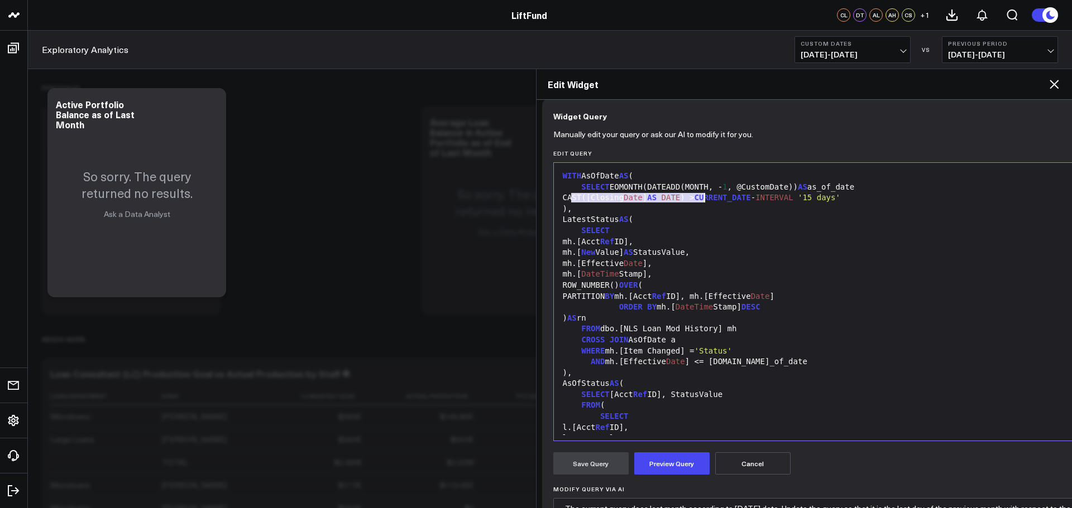
drag, startPoint x: 571, startPoint y: 197, endPoint x: 703, endPoint y: 194, distance: 131.8
click at [544, 194] on div "CAST([Closing Date ] AS DATE ) > CURRENT_DATE - INTERVAL '15 days'" at bounding box center [830, 198] width 543 height 11
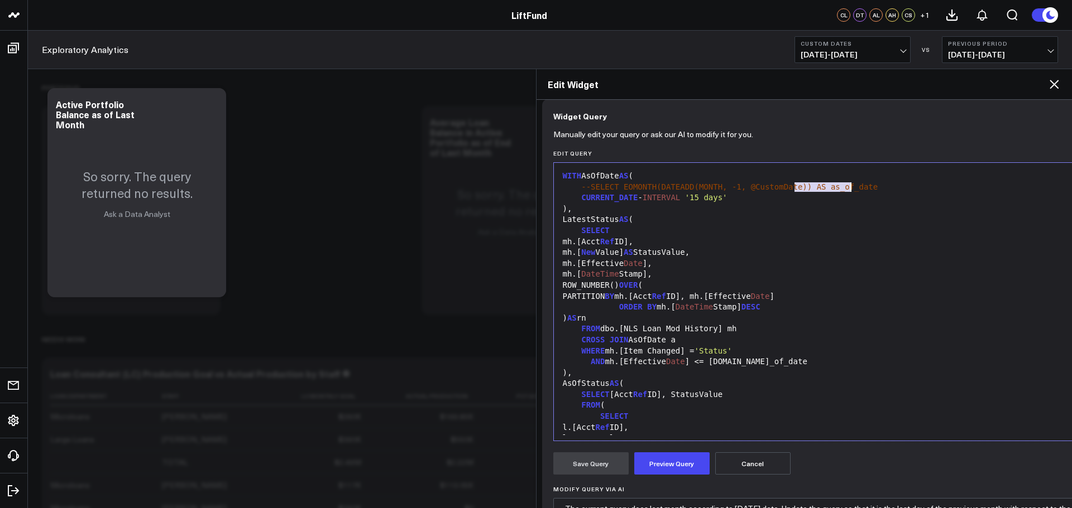
drag, startPoint x: 796, startPoint y: 185, endPoint x: 866, endPoint y: 188, distance: 69.8
click at [544, 184] on div "--SELECT EOMONTH(DATEADD(MONTH, -1, @CustomDate)) AS as_of_date" at bounding box center [830, 187] width 543 height 11
copy span "AS as_of_date"
click at [544, 197] on div "CURRENT_DATE - INTERVAL '15 days'" at bounding box center [830, 198] width 543 height 11
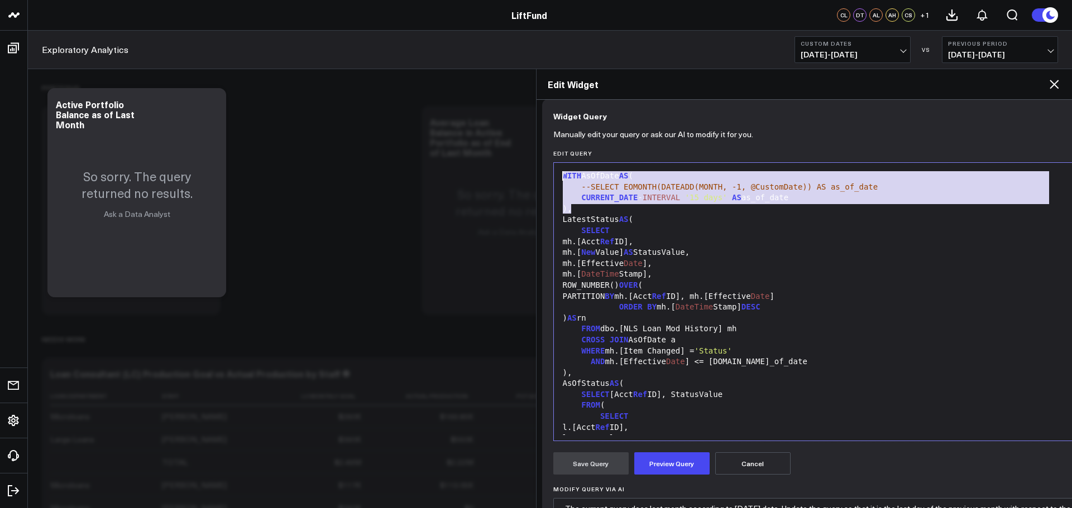
drag, startPoint x: 582, startPoint y: 209, endPoint x: 552, endPoint y: 172, distance: 47.2
click at [544, 174] on div "Manually edit your query or ask our AI to modify it for you. Edit Query Selecti…" at bounding box center [830, 397] width 577 height 529
copy div "WITH AsOfDate AS ( --SELECT EOMONTH(DATEADD(MONTH, -1, @CustomDate)) AS as_of_d…"
click at [544, 204] on div ")," at bounding box center [830, 209] width 543 height 11
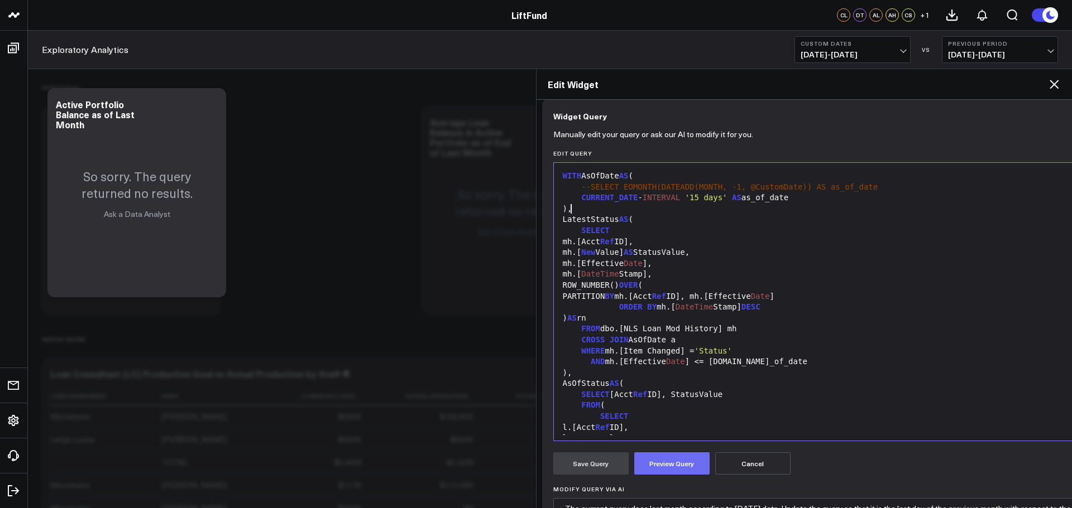
click at [544, 285] on button "Preview Query" at bounding box center [671, 464] width 75 height 22
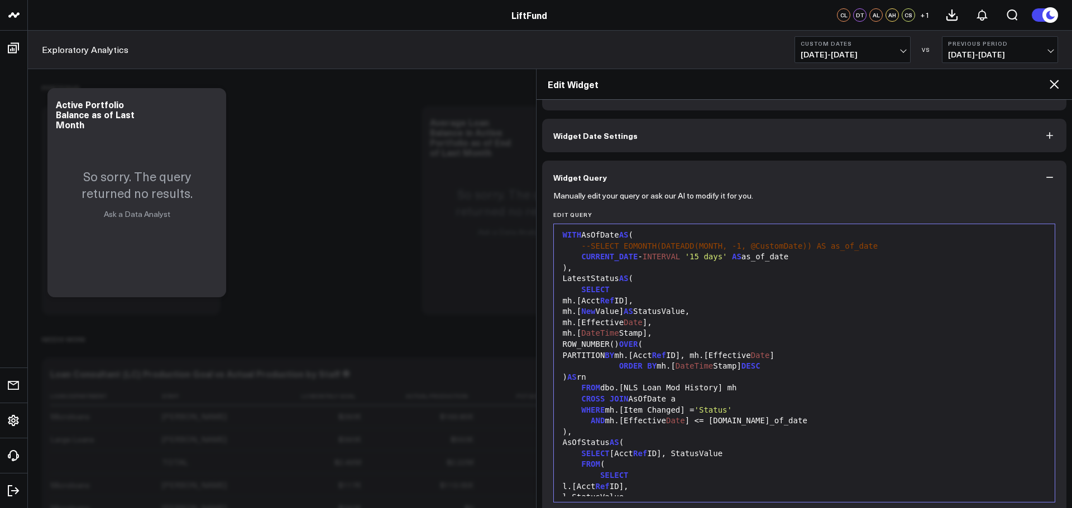
scroll to position [0, 0]
drag, startPoint x: 635, startPoint y: 262, endPoint x: 582, endPoint y: 259, distance: 53.7
click at [544, 259] on div "CURRENT_DATE - INTERVAL '15 days' AS as_of_date" at bounding box center [804, 259] width 490 height 11
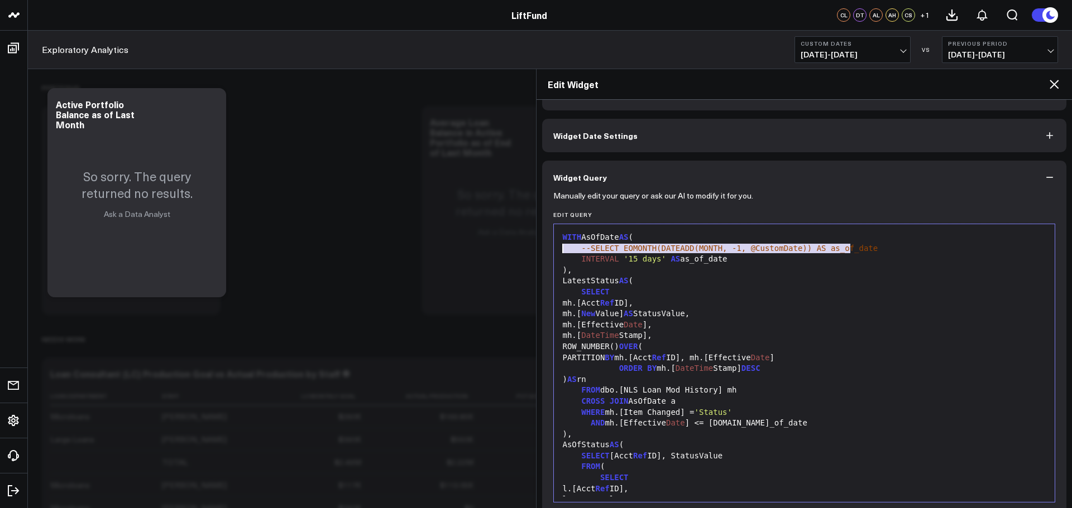
drag, startPoint x: 863, startPoint y: 246, endPoint x: 537, endPoint y: 252, distance: 325.4
click at [531, 251] on body "LiftFund LiftFund CL DT AL AH CS + 1 Exploratory Analytics Custom Dates [DATE] …" at bounding box center [536, 430] width 1072 height 860
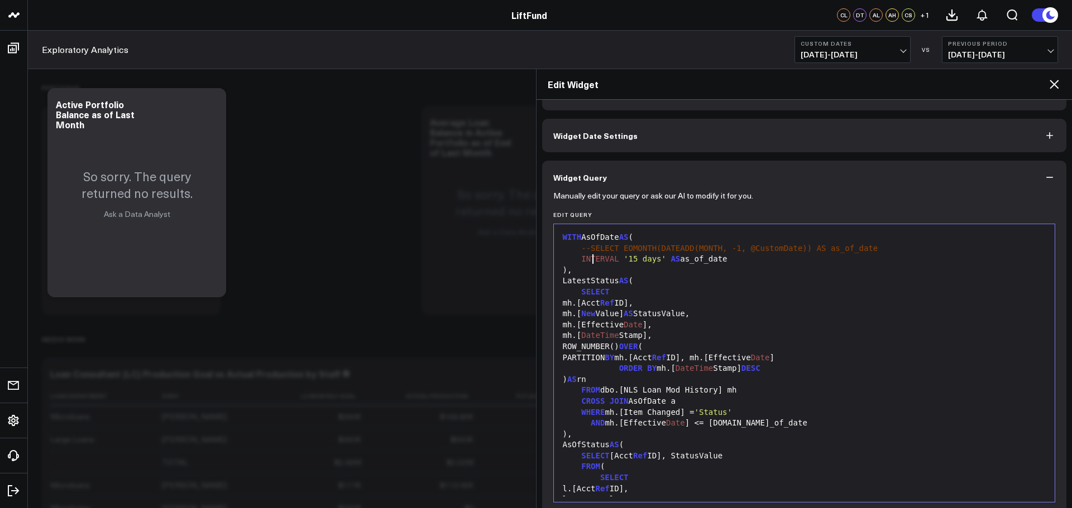
click at [544, 262] on span "INTERVAL" at bounding box center [599, 259] width 37 height 9
click at [544, 248] on div "--SELECT EOMONTH(DATEADD(MONTH, -1, @CustomDate)) AS as_of_date" at bounding box center [804, 248] width 490 height 11
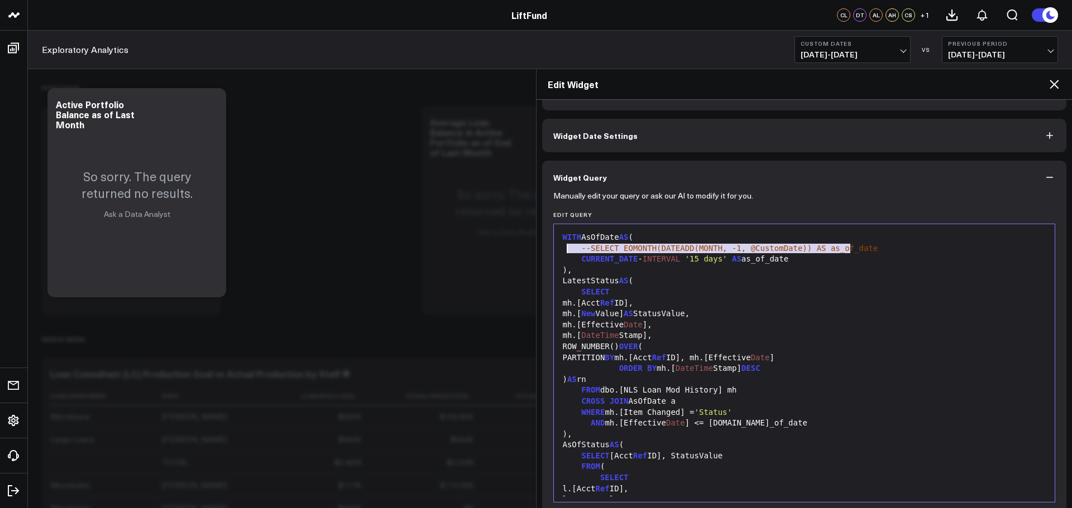
drag, startPoint x: 884, startPoint y: 248, endPoint x: 631, endPoint y: 251, distance: 252.8
click at [544, 249] on div "--SELECT EOMONTH(DATEADD(MONTH, -1, @CustomDate)) AS as_of_date" at bounding box center [804, 248] width 490 height 11
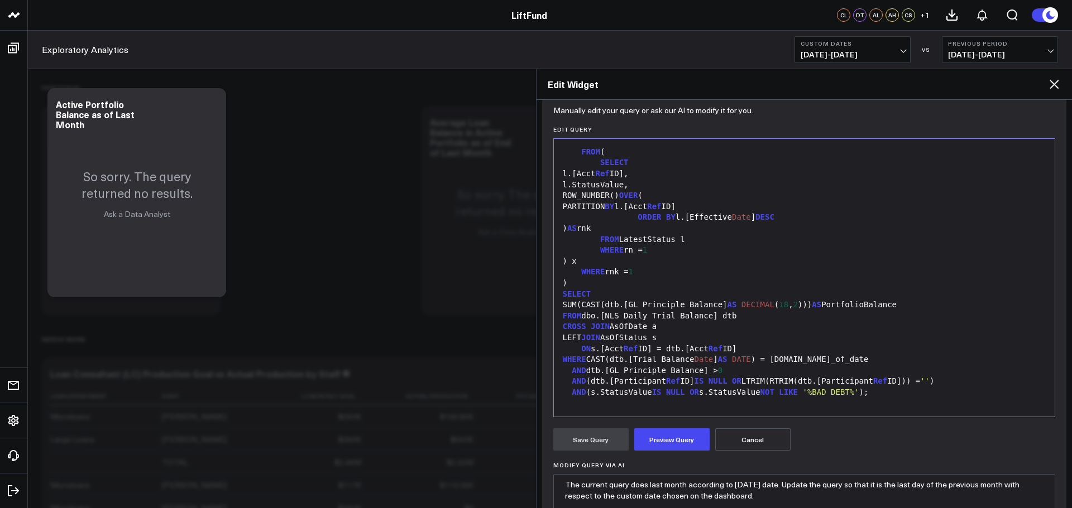
scroll to position [199, 0]
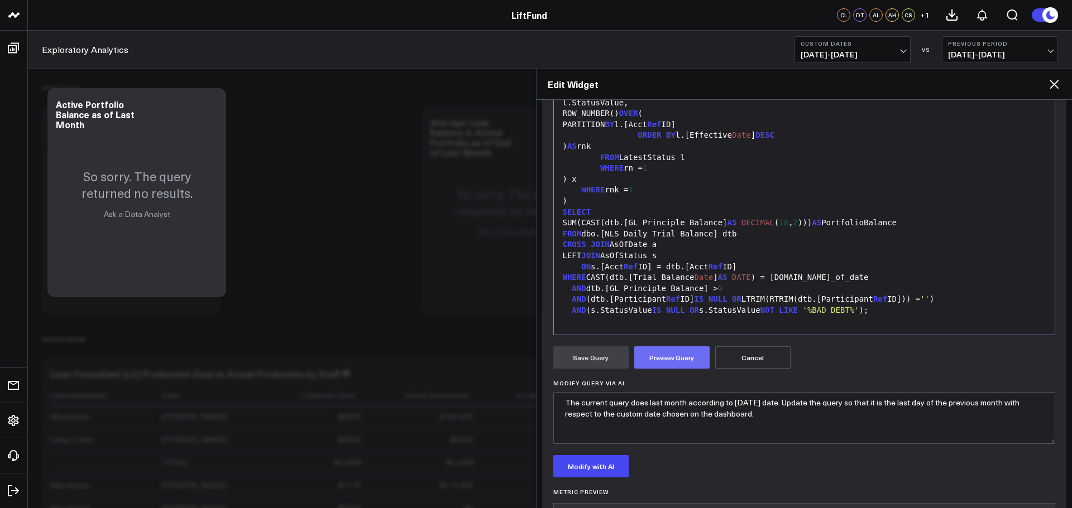
click at [544, 285] on button "Preview Query" at bounding box center [671, 358] width 75 height 22
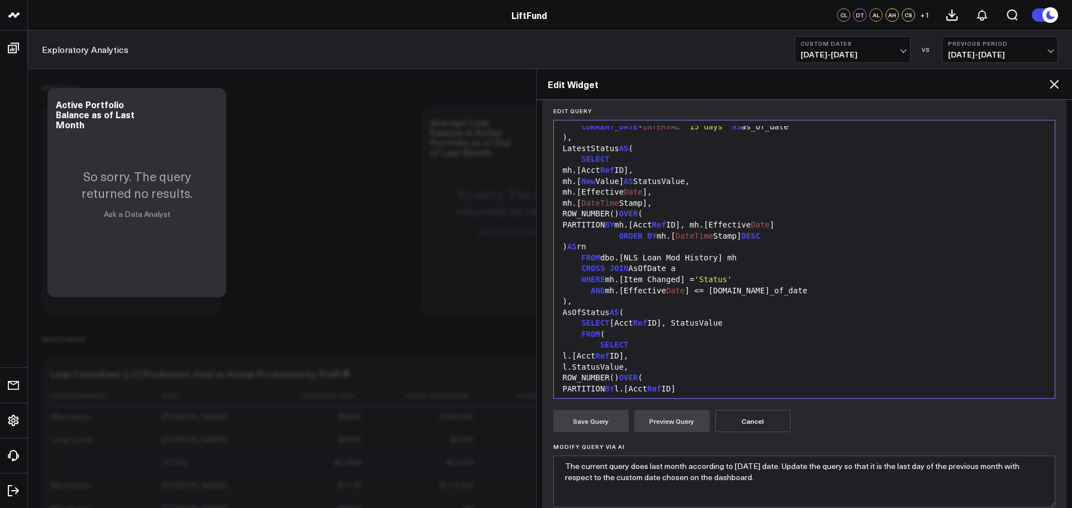
scroll to position [0, 0]
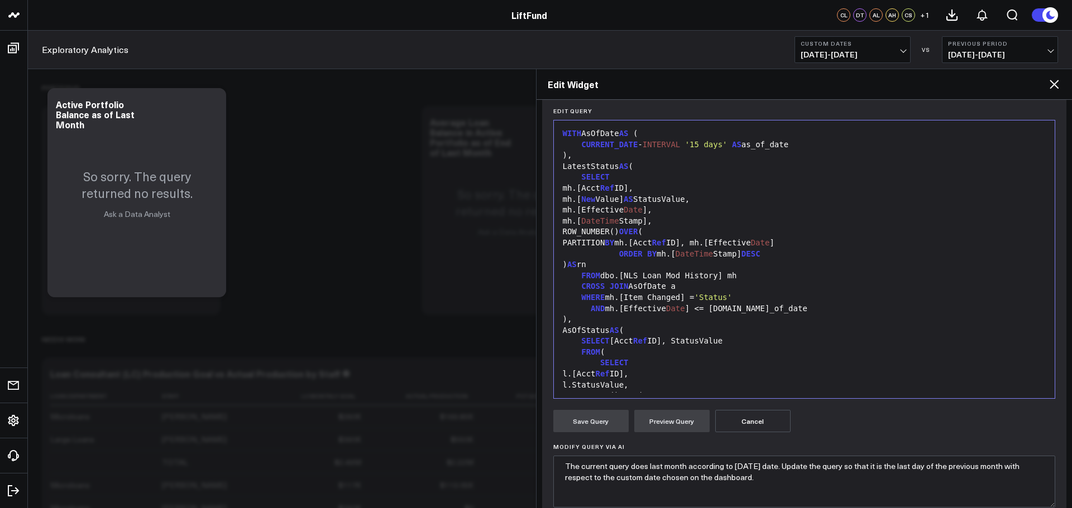
click at [544, 285] on button "Cancel" at bounding box center [752, 421] width 75 height 22
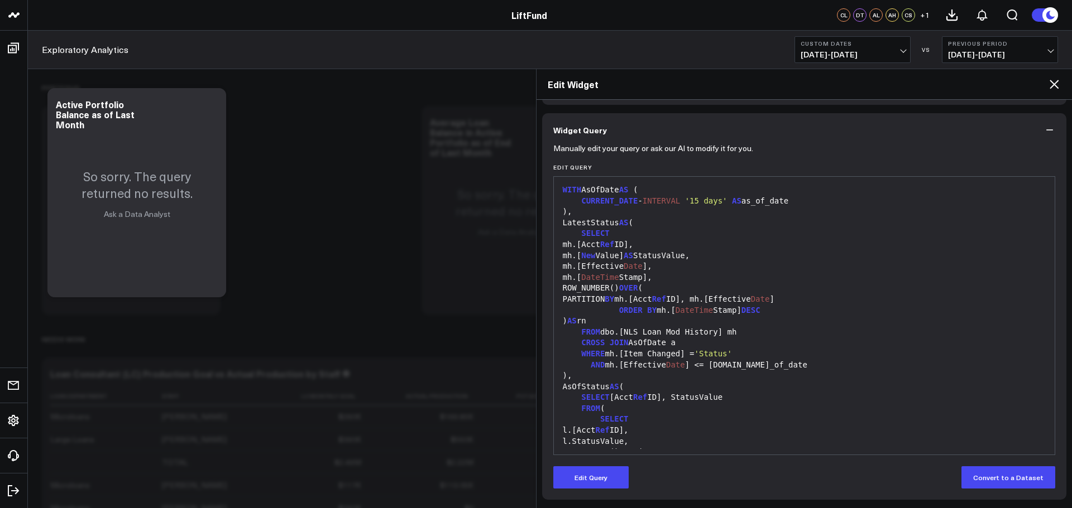
scroll to position [79, 0]
click at [544, 83] on icon at bounding box center [1053, 84] width 13 height 13
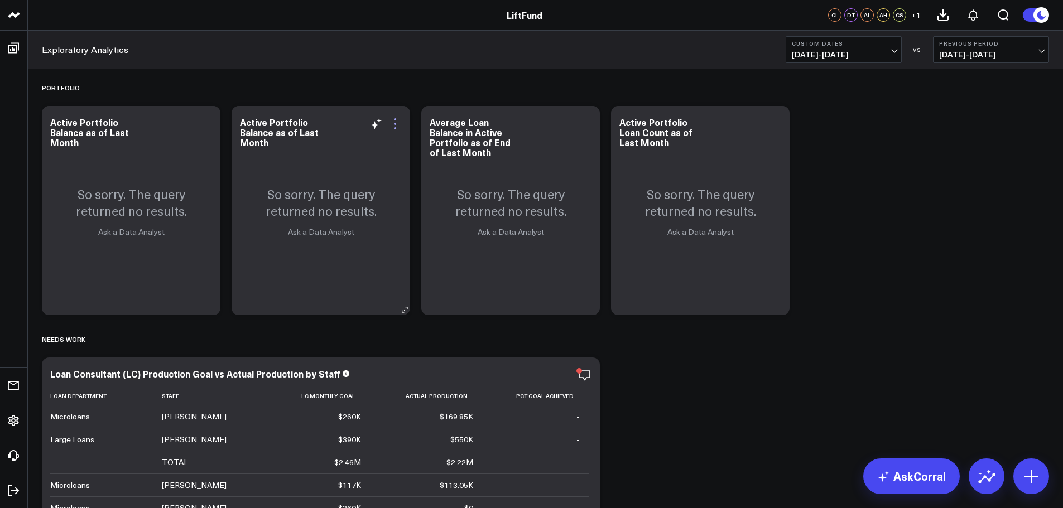
click at [395, 128] on icon at bounding box center [395, 128] width 2 height 2
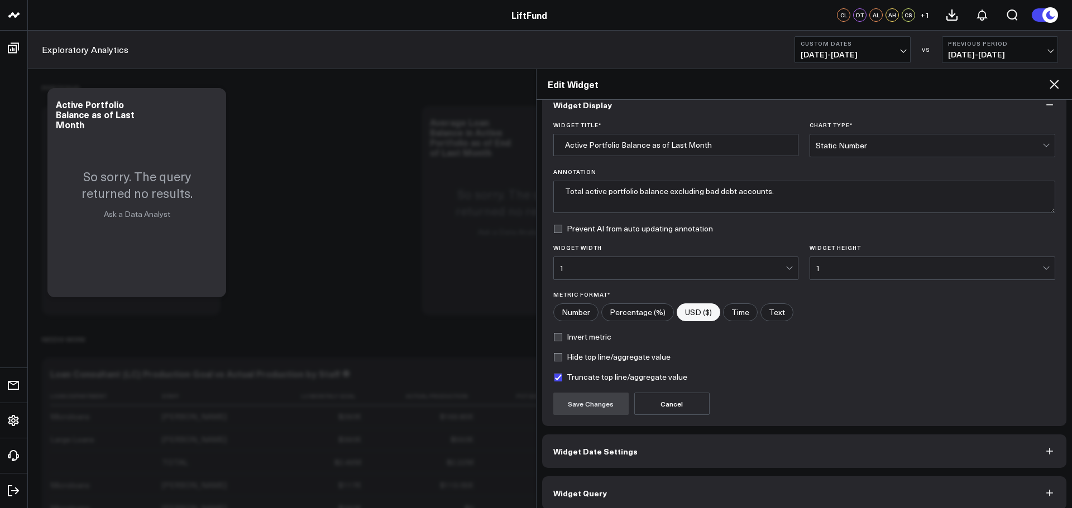
scroll to position [30, 0]
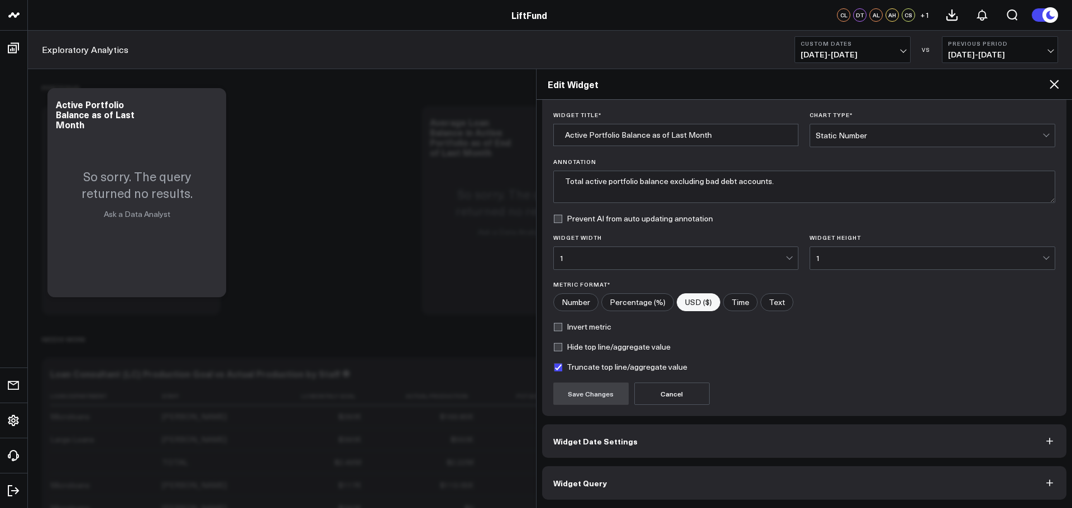
click at [544, 285] on button "Widget Query" at bounding box center [804, 483] width 525 height 33
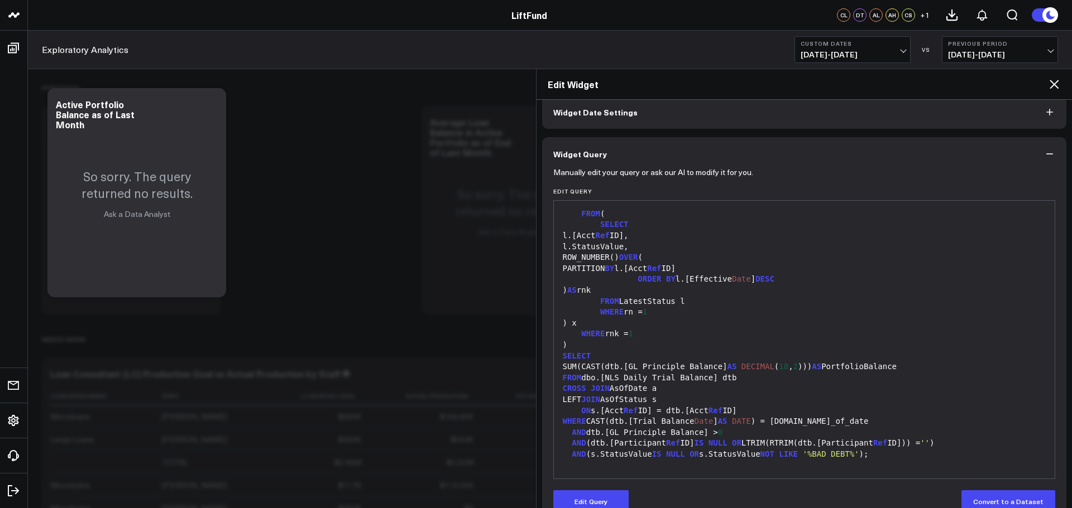
scroll to position [79, 0]
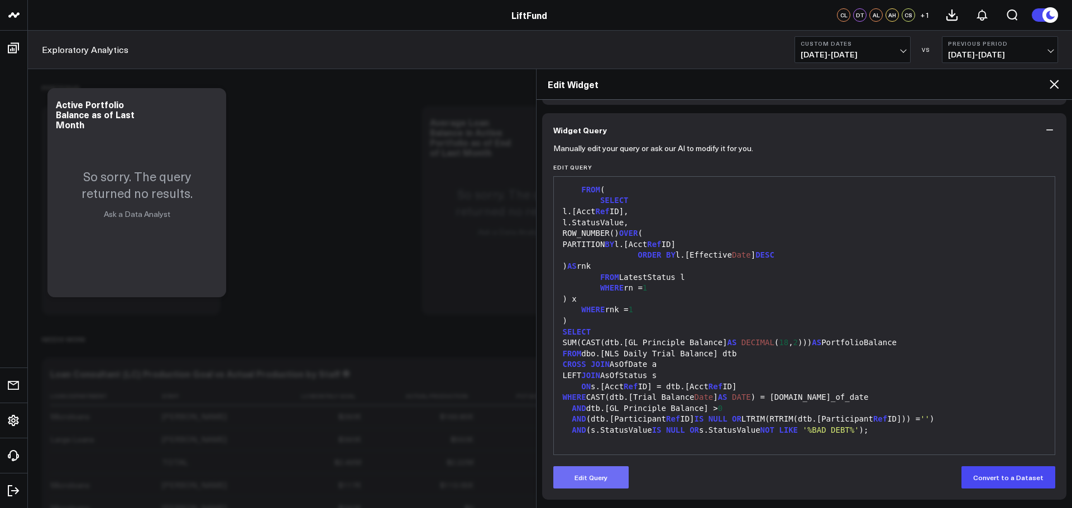
click at [544, 285] on button "Edit Query" at bounding box center [590, 478] width 75 height 22
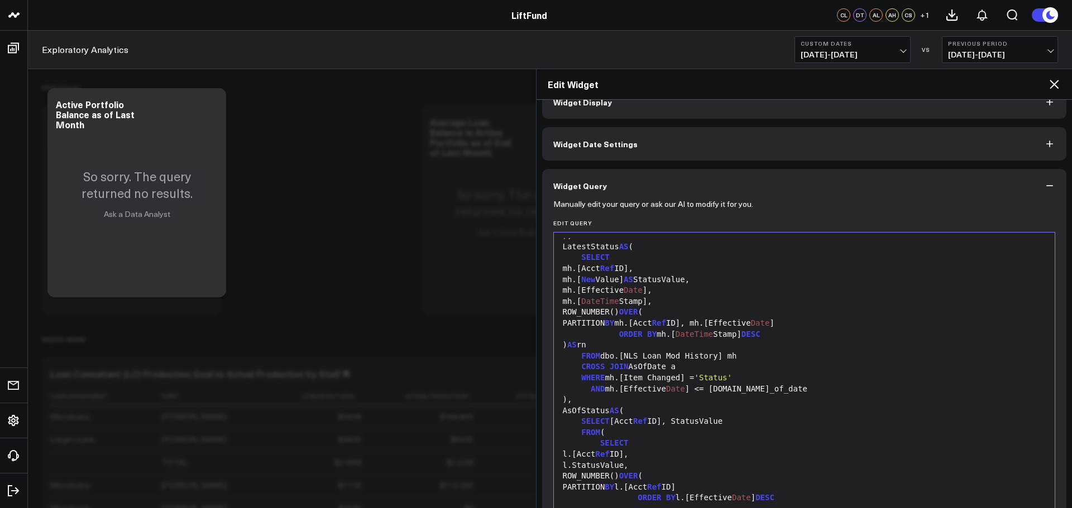
scroll to position [0, 0]
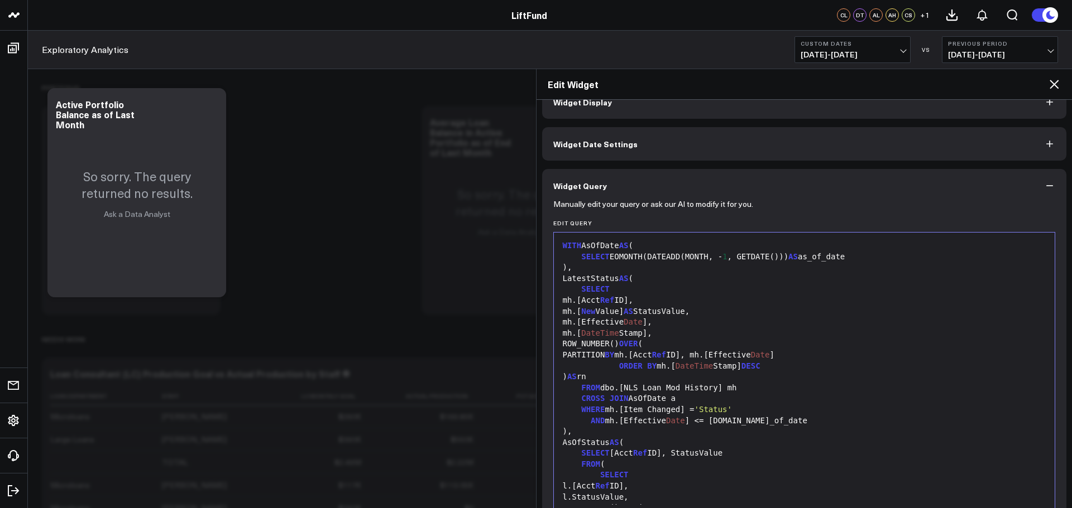
click at [544, 256] on div "SELECT EOMONTH(DATEADD(MONTH, - 1 , GETDATE())) AS as_of_date" at bounding box center [804, 257] width 490 height 11
copy div "as_of_date"
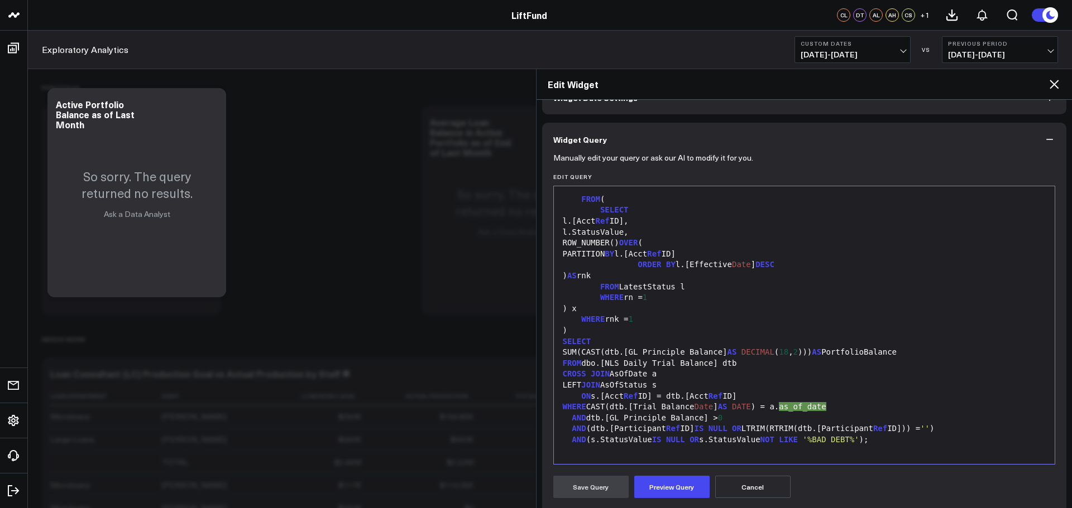
scroll to position [217, 0]
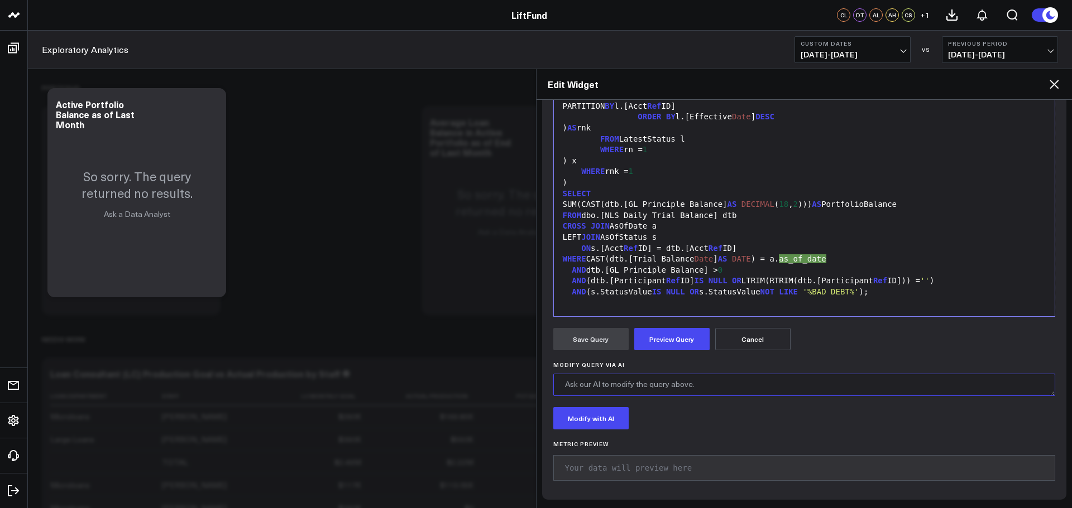
click at [544, 285] on textarea "Modify Query via AI" at bounding box center [804, 385] width 502 height 22
paste textarea "as_of_date"
click at [544, 285] on textarea "Modify as_of_date to be [DATE]" at bounding box center [804, 385] width 502 height 22
type textarea "Modify as_of_date to be [DATE]"
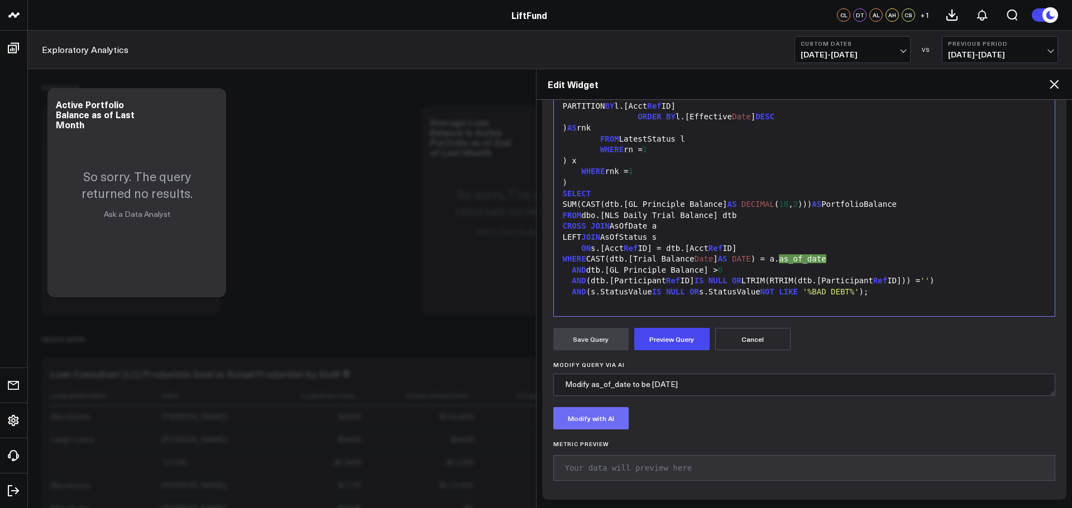
click at [544, 285] on button "Modify with AI" at bounding box center [590, 418] width 75 height 22
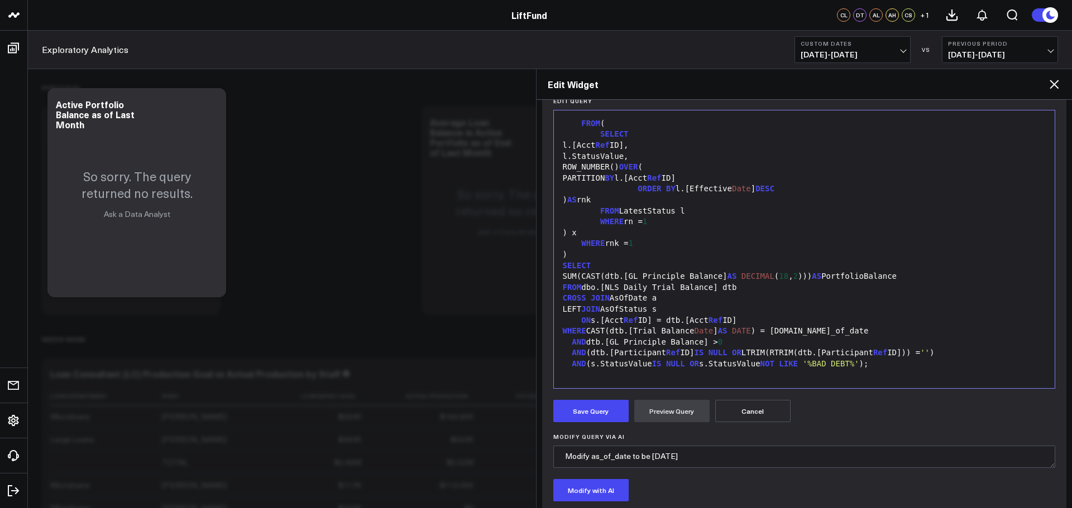
scroll to position [264, 0]
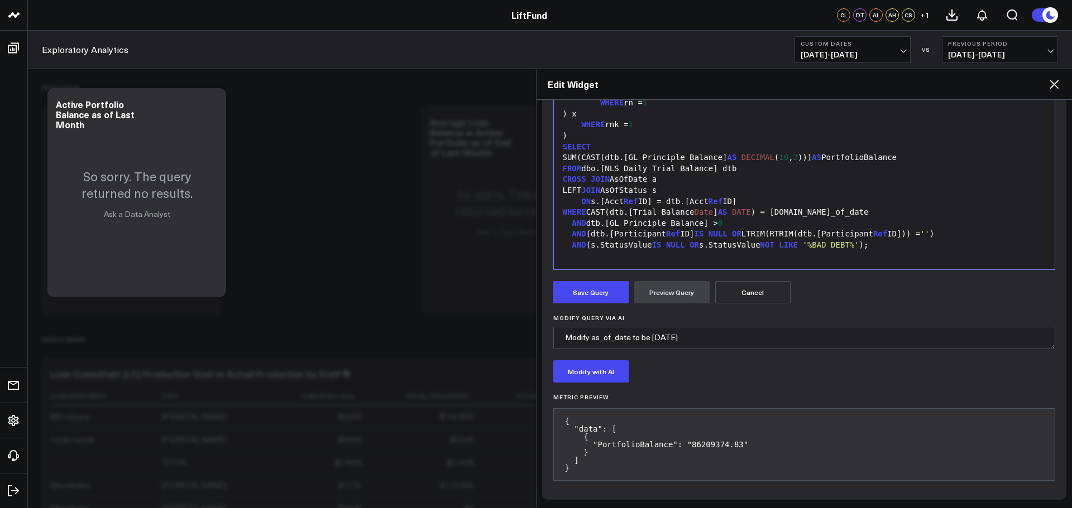
click at [544, 285] on form "Manually edit your query or ask our AI to modify it for you. Edit Query 99 1 2 …" at bounding box center [804, 224] width 502 height 527
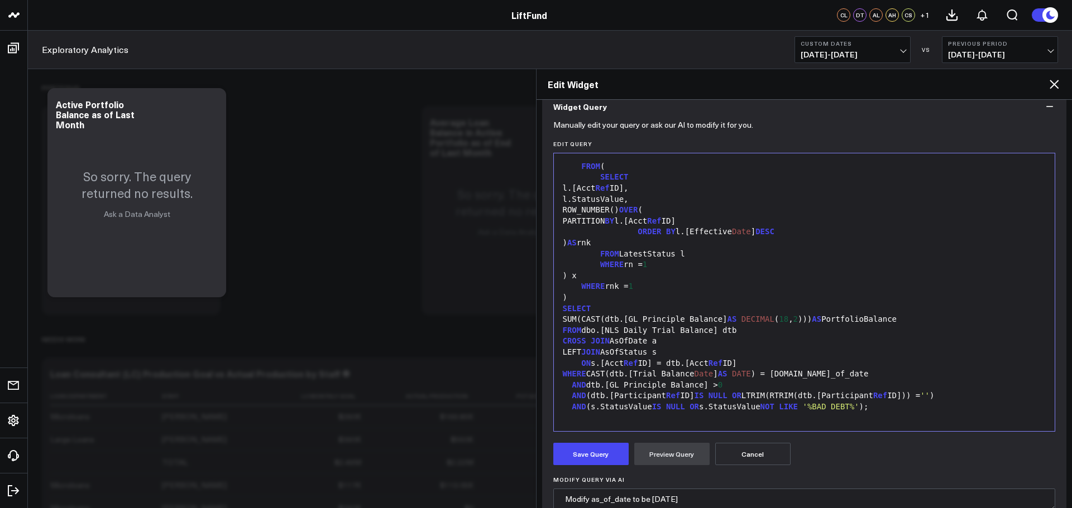
scroll to position [223, 0]
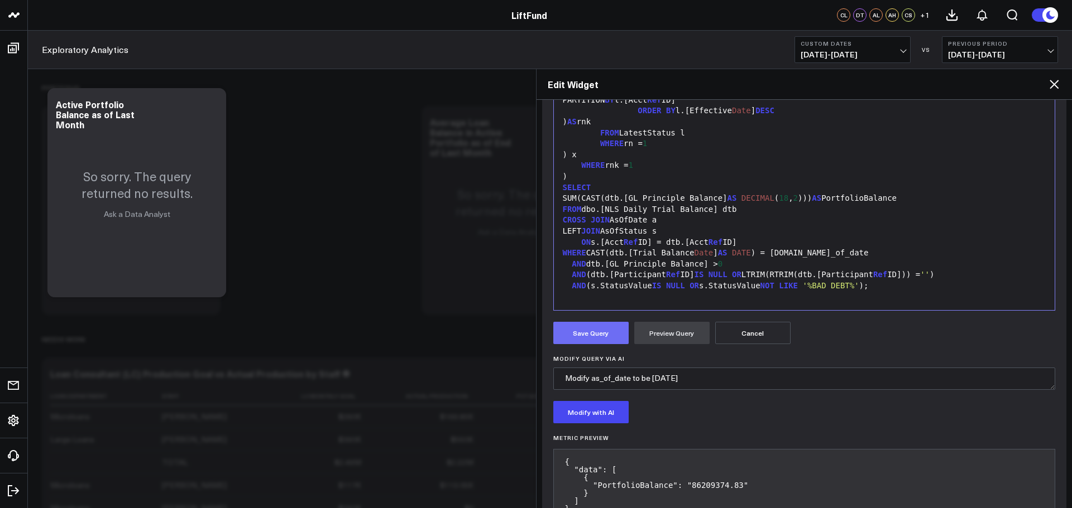
drag, startPoint x: 582, startPoint y: 333, endPoint x: 592, endPoint y: 331, distance: 10.8
click at [544, 285] on button "Save Query" at bounding box center [590, 333] width 75 height 22
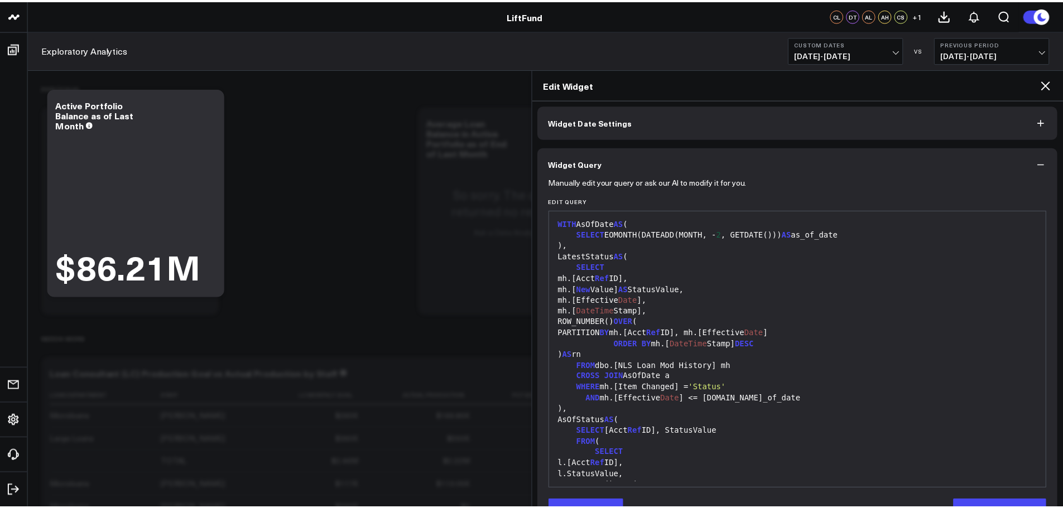
scroll to position [0, 0]
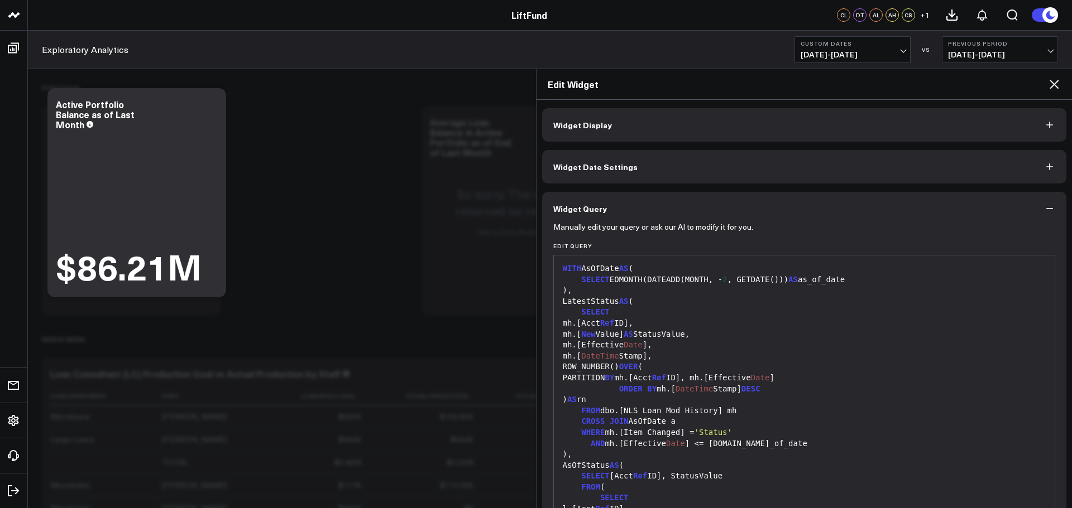
click at [544, 127] on span "Widget Display" at bounding box center [582, 125] width 59 height 9
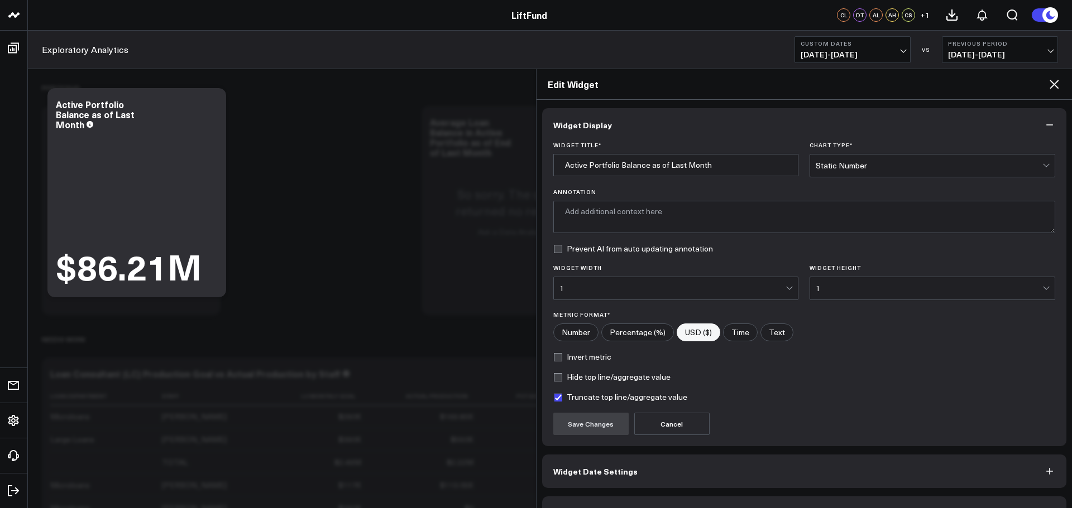
type textarea "Total active portfolio balance excluding bad debt accounts."
click at [544, 163] on input "Active Portfolio Balance as of Last Month" at bounding box center [676, 165] width 246 height 22
click at [544, 164] on input "Active Portfolio Balance as of Last Month" at bounding box center [676, 165] width 246 height 22
click at [544, 164] on input "Active Portfolio Balance, [DATE] (from [DATE])" at bounding box center [676, 165] width 246 height 22
type input "Active Portfolio Balance, End of Month, [DATE]"
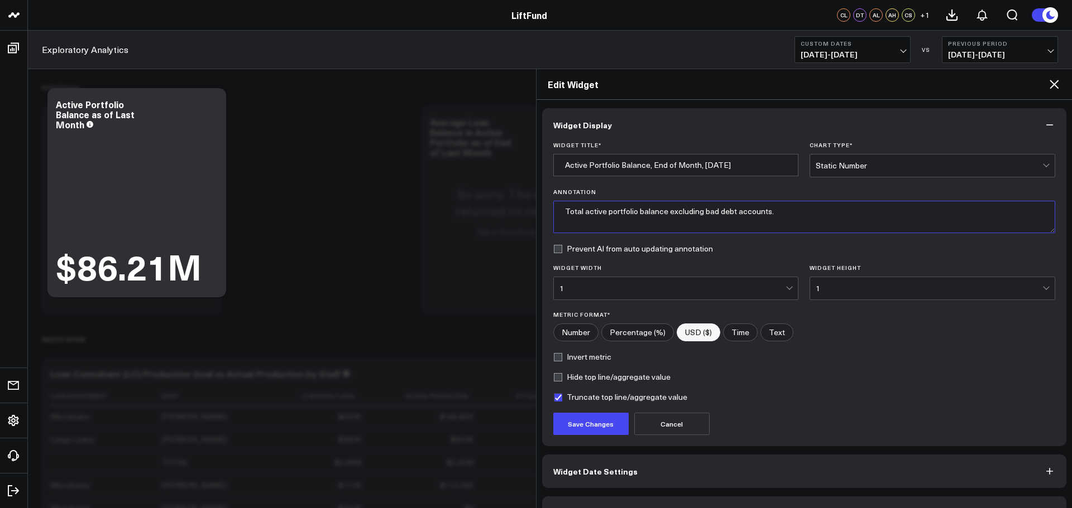
click at [544, 214] on textarea "Total active portfolio balance excluding bad debt accounts." at bounding box center [804, 217] width 502 height 32
click at [544, 285] on button "Save Changes" at bounding box center [590, 424] width 75 height 22
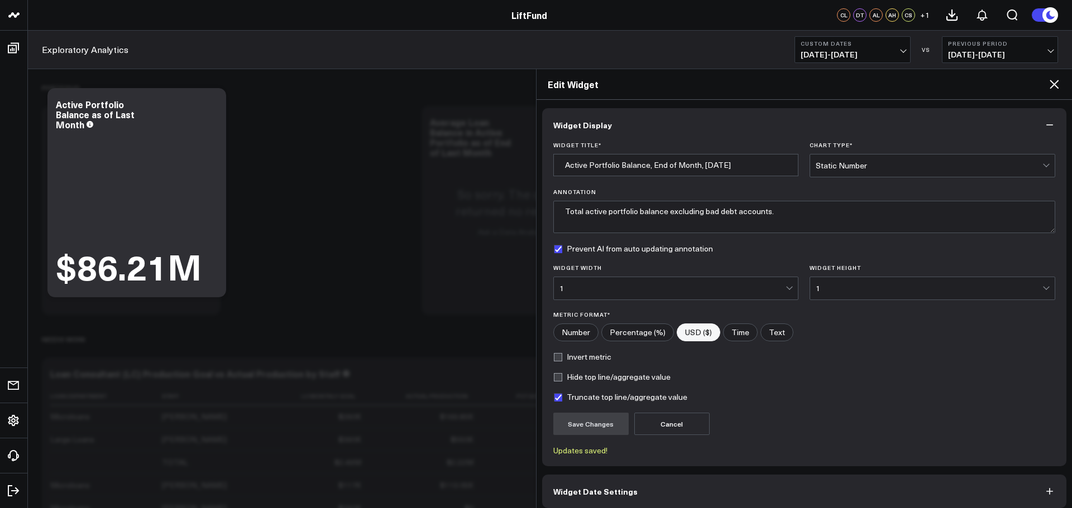
type textarea "Total active portfolio balance excluding bad debt accounts"
checkbox input "true"
click at [544, 212] on textarea "Total active portfolio balance excluding bad debt accounts" at bounding box center [804, 217] width 502 height 32
type textarea "Total active portfolio balance as of the end of the month, 2 months prior (base…"
drag, startPoint x: 587, startPoint y: 164, endPoint x: 560, endPoint y: 165, distance: 26.8
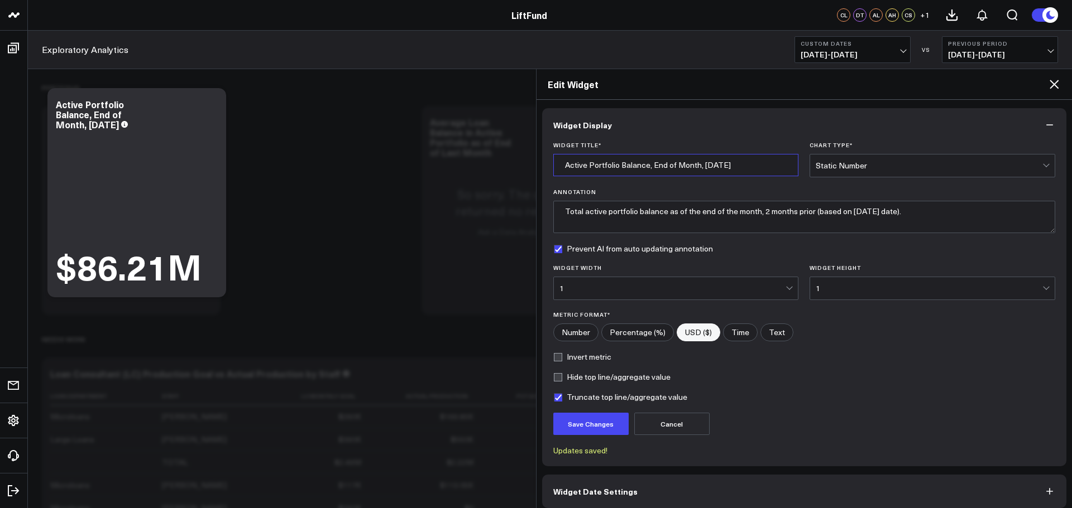
click at [544, 165] on input "Active Portfolio Balance, End of Month, [DATE]" at bounding box center [676, 165] width 246 height 22
drag, startPoint x: 681, startPoint y: 163, endPoint x: 784, endPoint y: 165, distance: 102.7
click at [544, 165] on input "End of Month Portfolio Balance, End of Month, [DATE]" at bounding box center [676, 165] width 246 height 22
drag, startPoint x: 713, startPoint y: 164, endPoint x: 768, endPoint y: 172, distance: 55.3
click at [544, 164] on input "End of Month Portfolio Balance ([DATE])" at bounding box center [676, 165] width 246 height 22
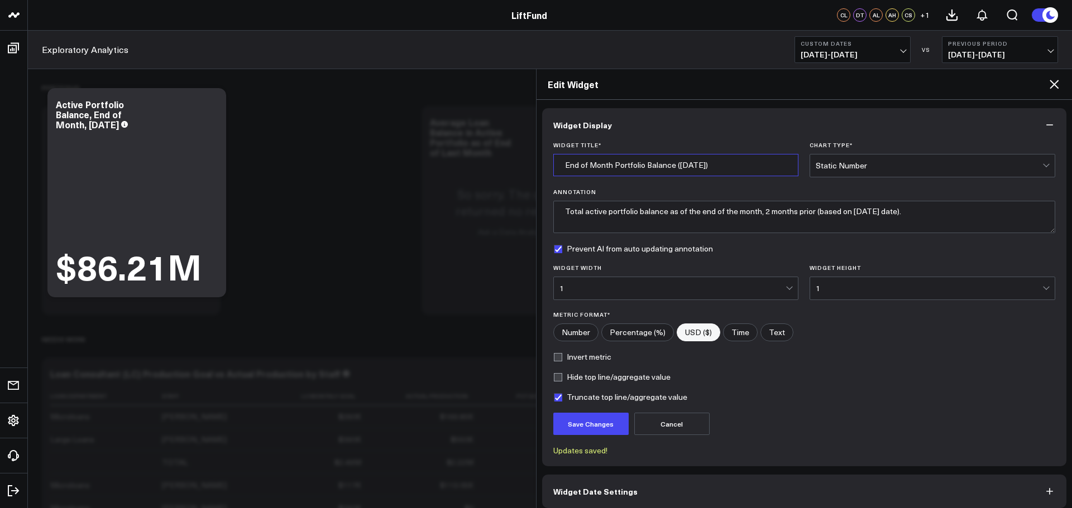
type input "End of Month Portfolio Balance ([DATE])"
click at [544, 227] on textarea "Total active portfolio balance as of the end of the month, 2 months prior (base…" at bounding box center [804, 217] width 502 height 32
click at [544, 285] on button "Save Changes" at bounding box center [590, 424] width 75 height 22
click at [544, 78] on icon at bounding box center [1053, 84] width 13 height 13
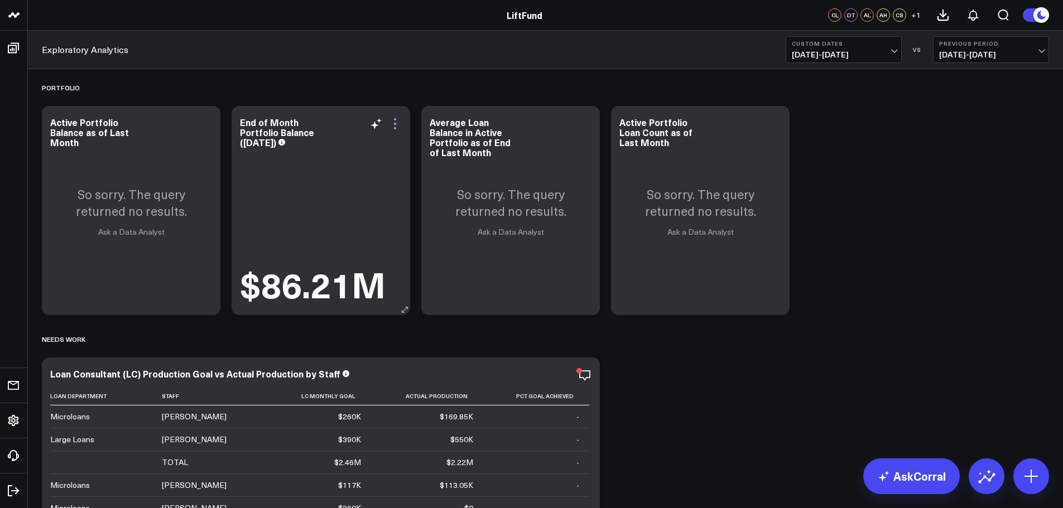
click at [394, 123] on icon at bounding box center [394, 123] width 13 height 13
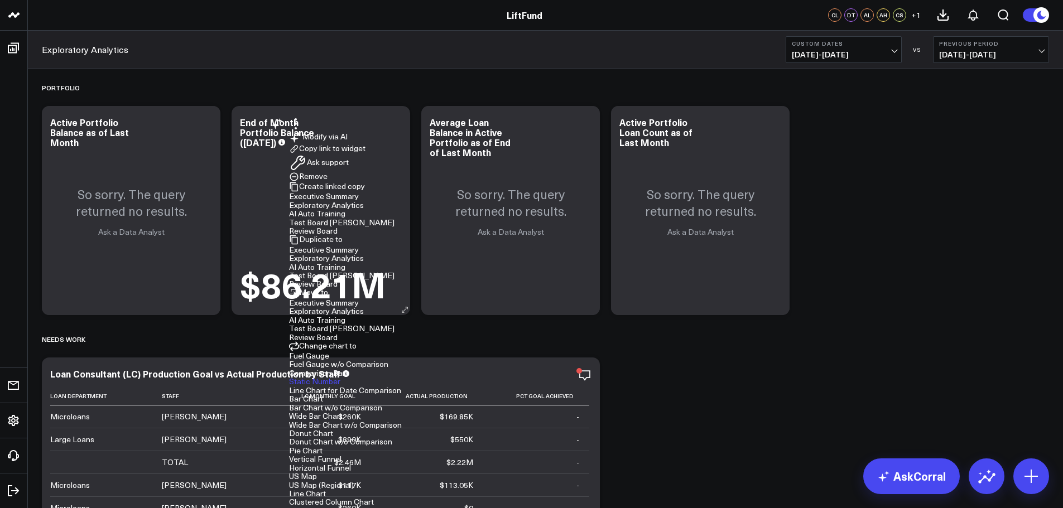
click at [345, 271] on button "AI Auto Training" at bounding box center [317, 267] width 56 height 8
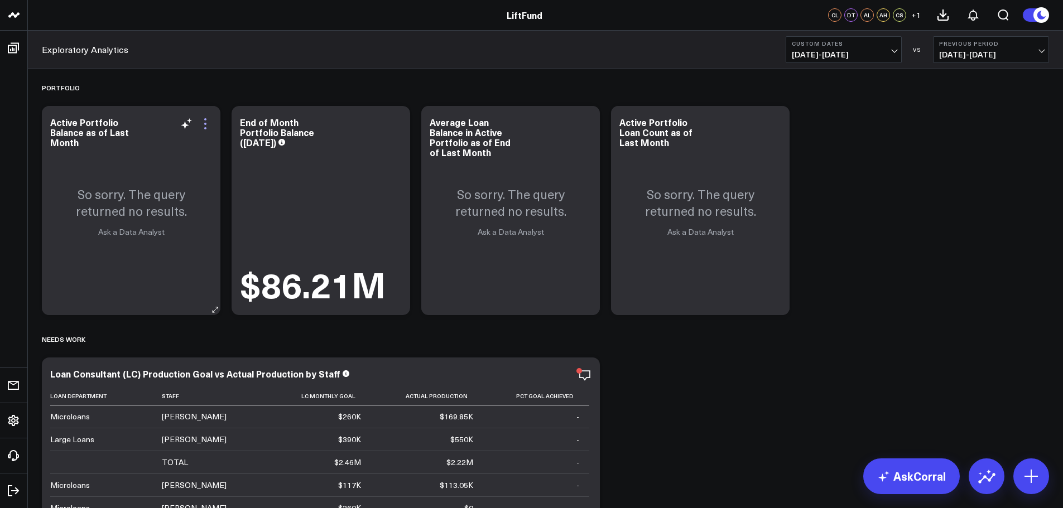
click at [205, 126] on icon at bounding box center [205, 123] width 13 height 13
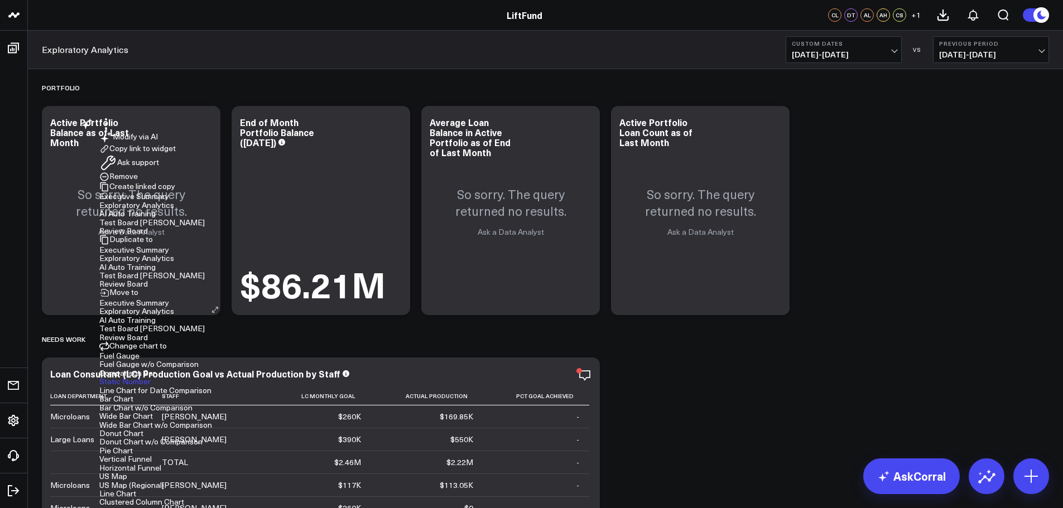
click at [156, 271] on button "AI Auto Training" at bounding box center [127, 267] width 56 height 8
